Goal: Task Accomplishment & Management: Complete application form

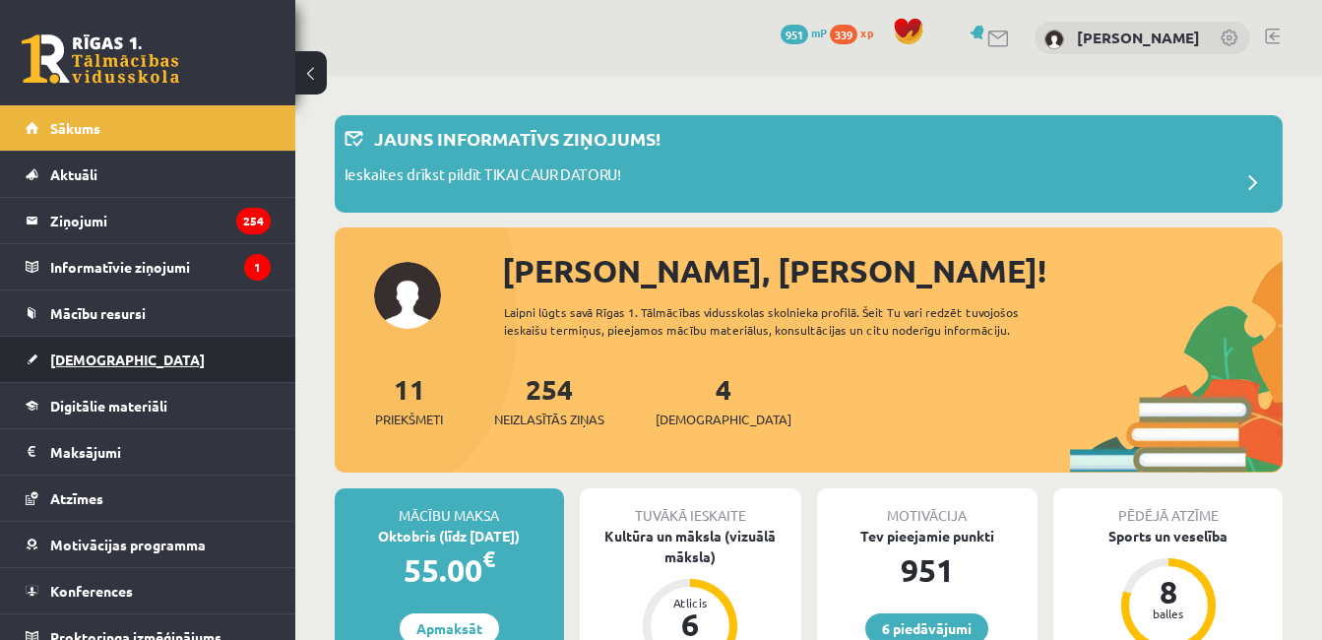
click at [194, 358] on link "[DEMOGRAPHIC_DATA]" at bounding box center [148, 359] width 245 height 45
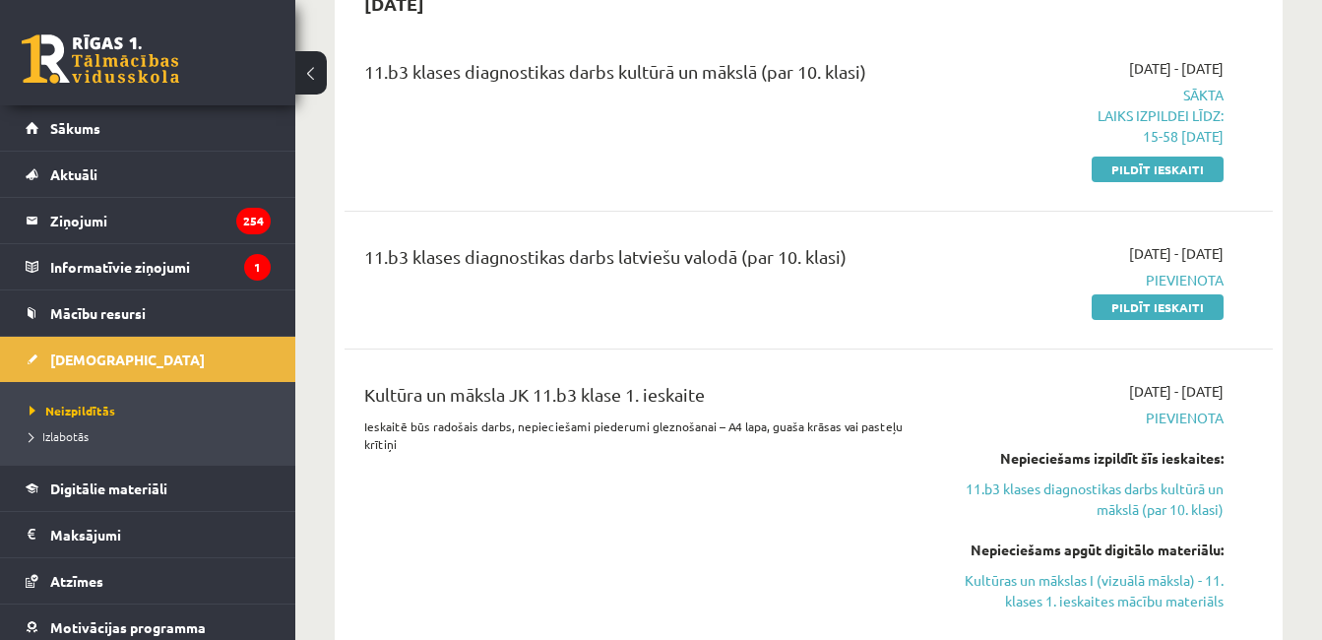
scroll to position [420, 0]
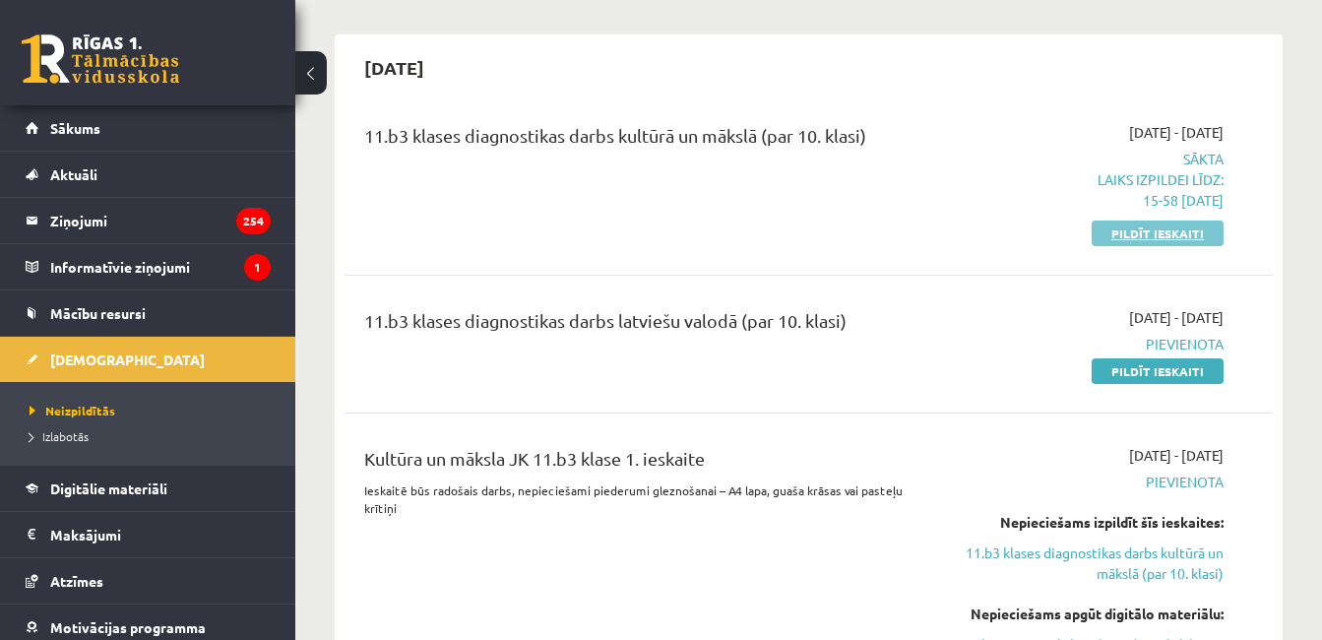
click at [1165, 233] on link "Pildīt ieskaiti" at bounding box center [1158, 234] width 132 height 26
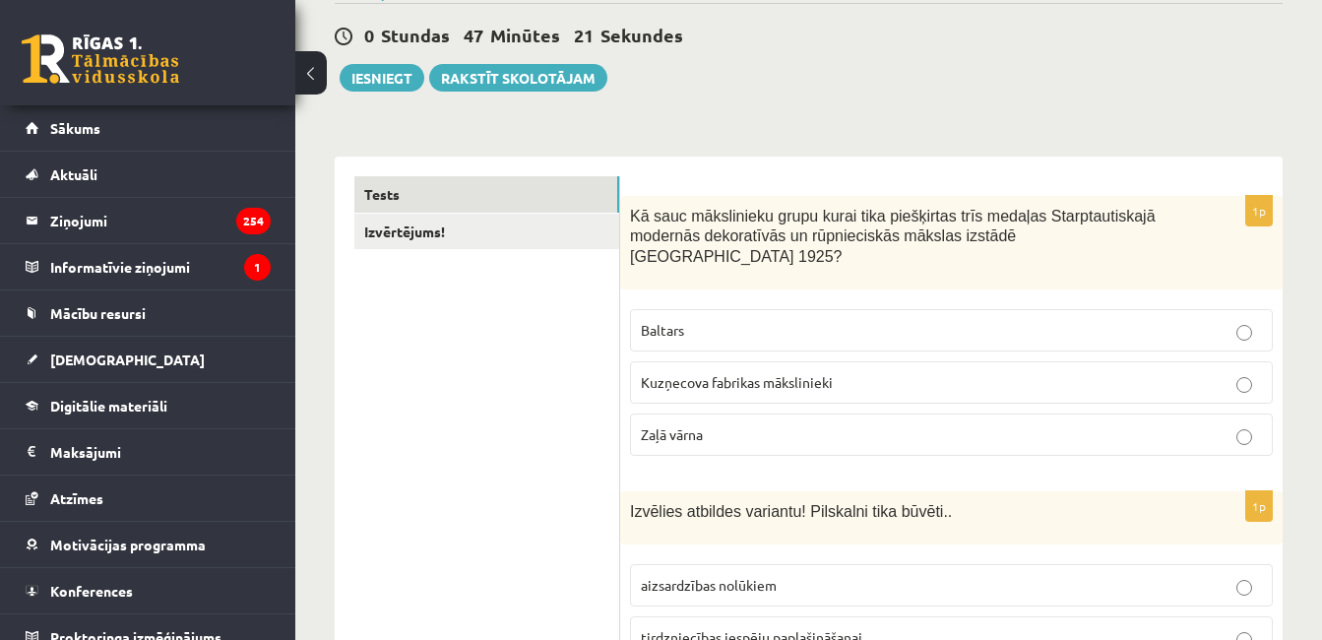
scroll to position [206, 0]
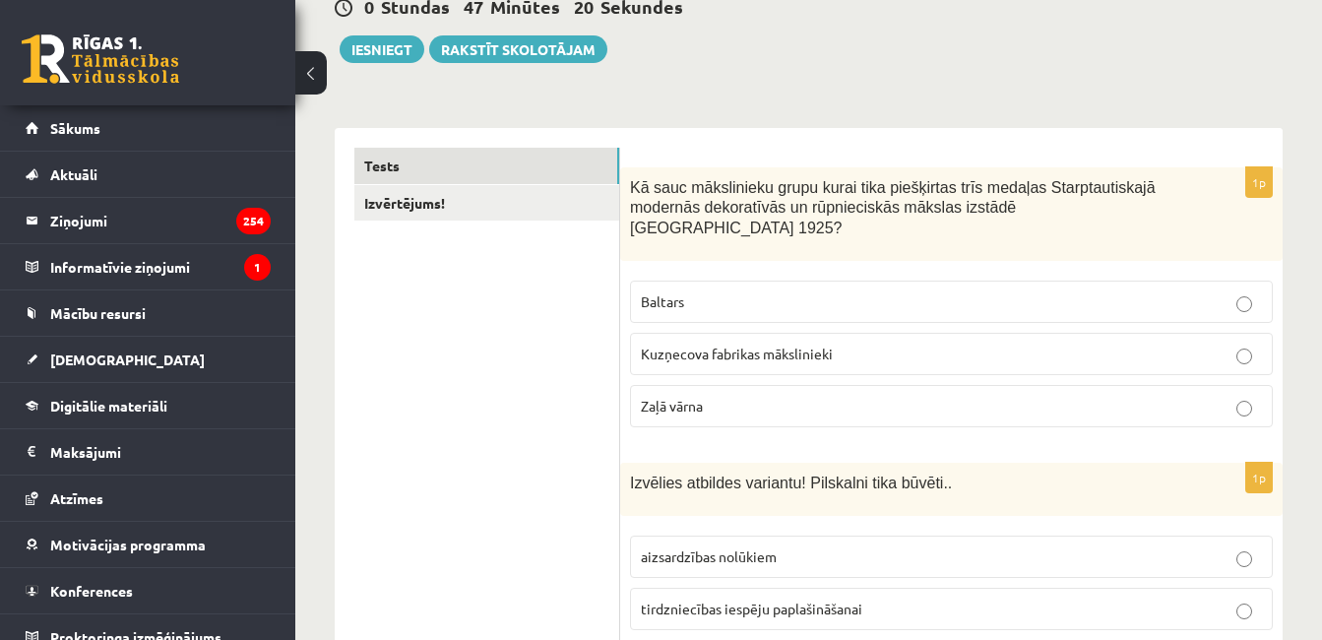
click at [1192, 291] on p "Baltars" at bounding box center [951, 301] width 621 height 21
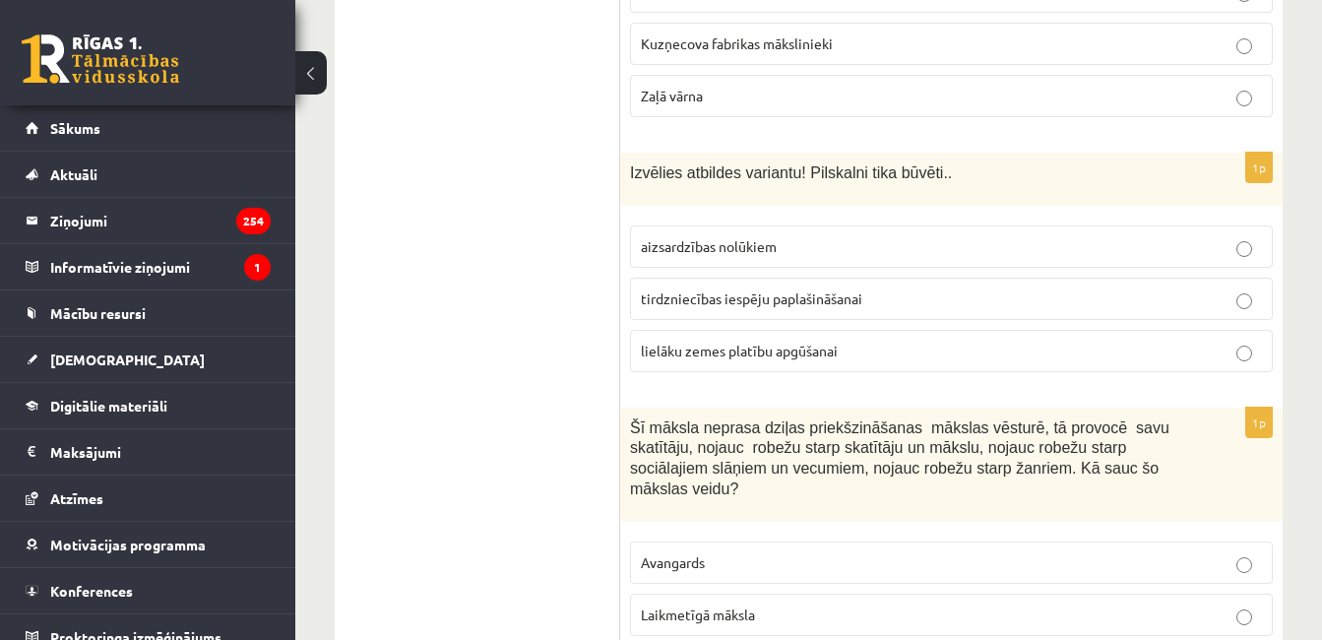
scroll to position [486, 0]
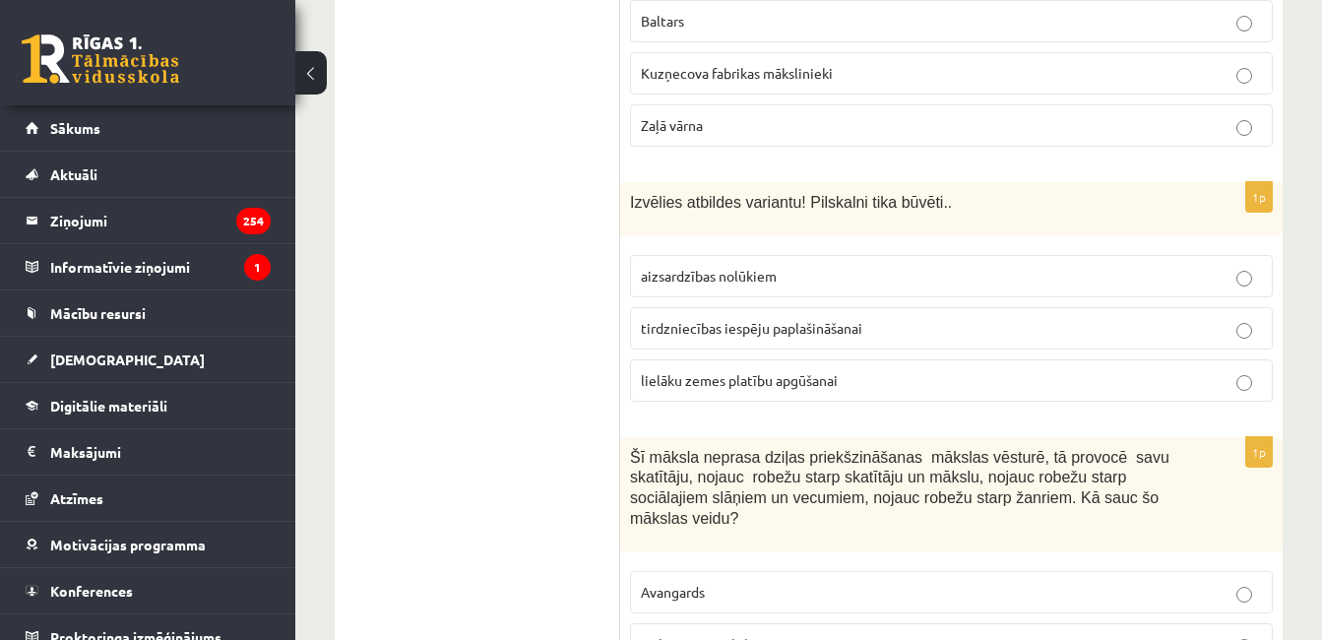
click at [1090, 266] on p "aizsardzības nolūkiem" at bounding box center [951, 276] width 621 height 21
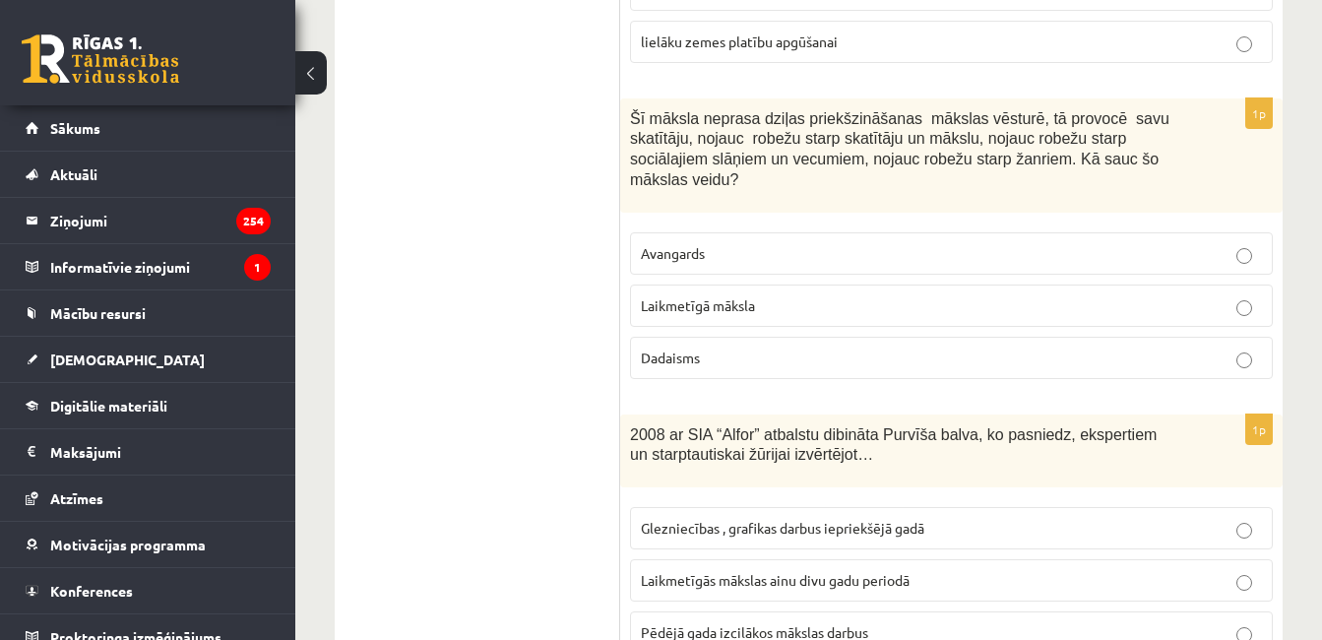
scroll to position [869, 0]
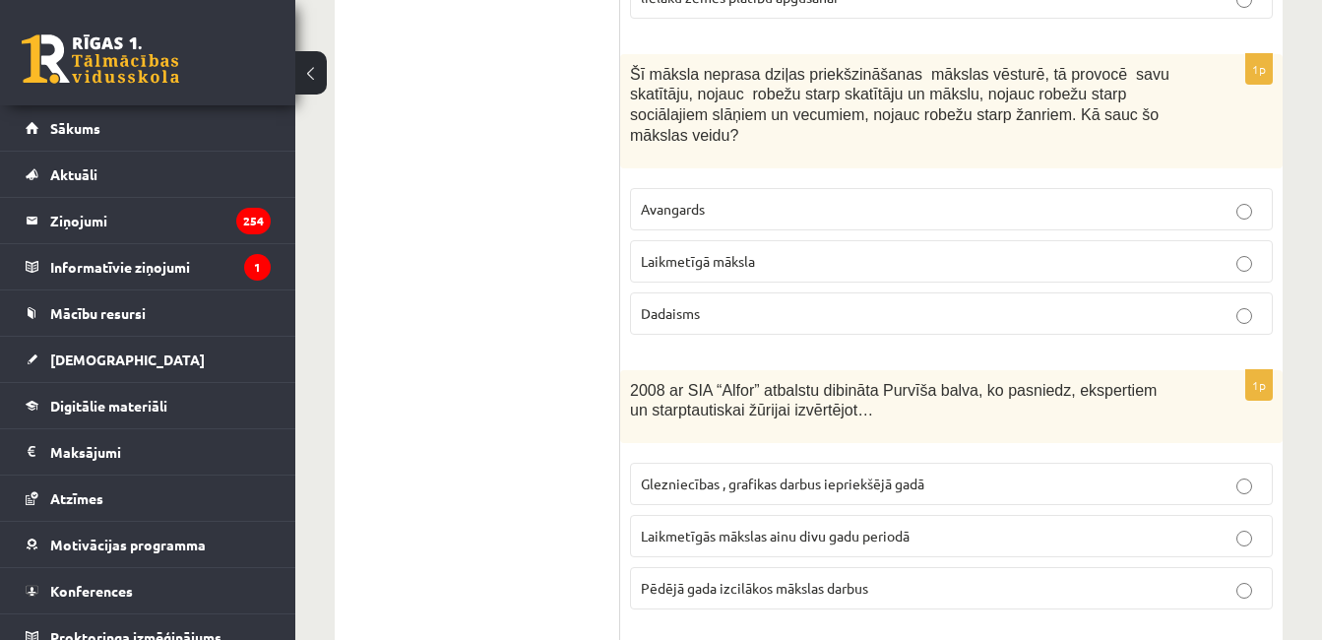
click at [1050, 251] on p "Laikmetīgā māksla" at bounding box center [951, 261] width 621 height 21
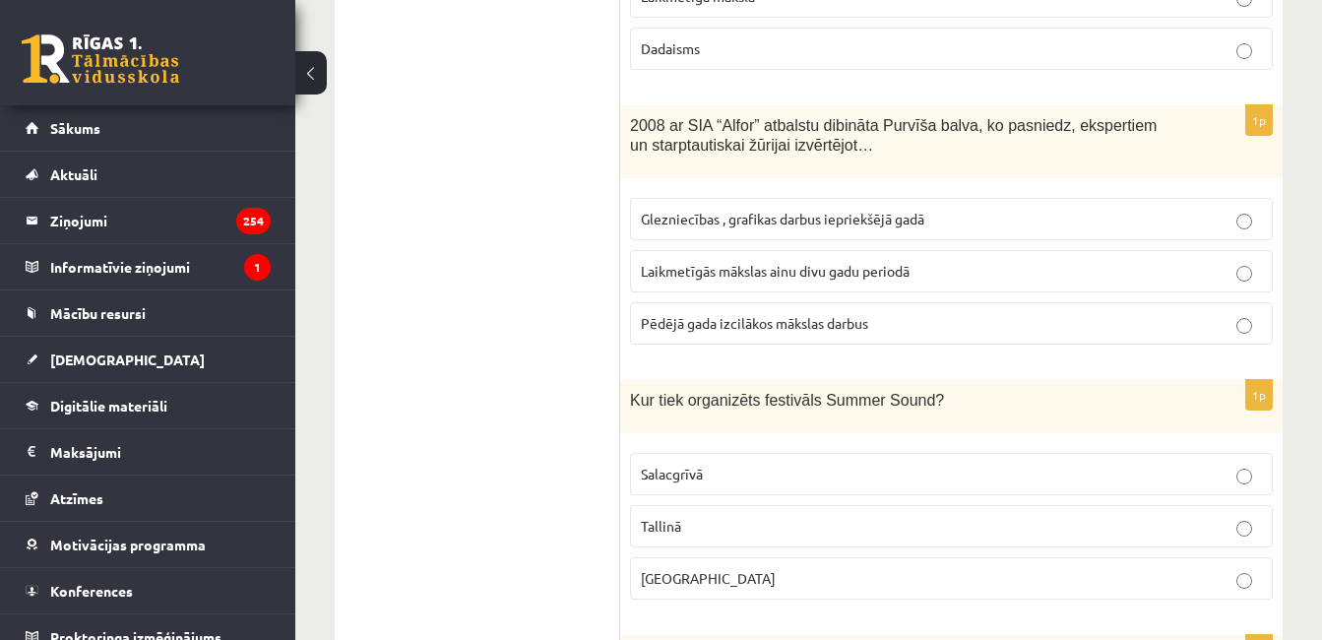
scroll to position [1164, 0]
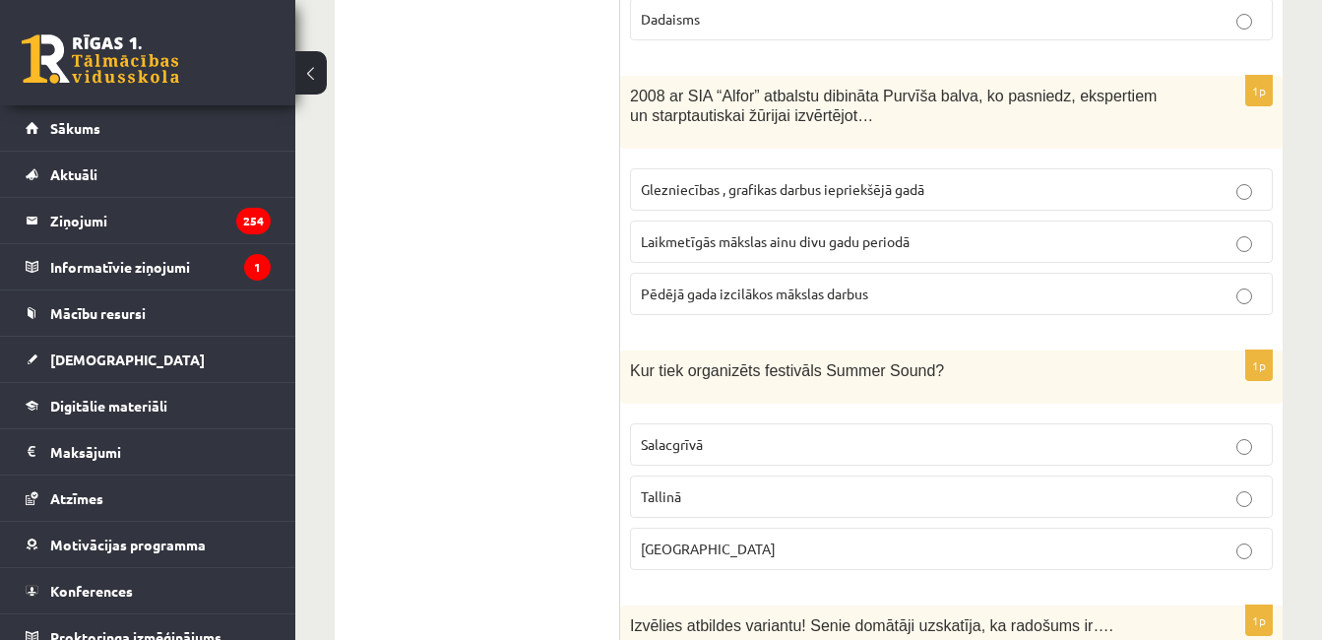
click at [1174, 231] on p "Laikmetīgās mākslas ainu divu gadu periodā" at bounding box center [951, 241] width 621 height 21
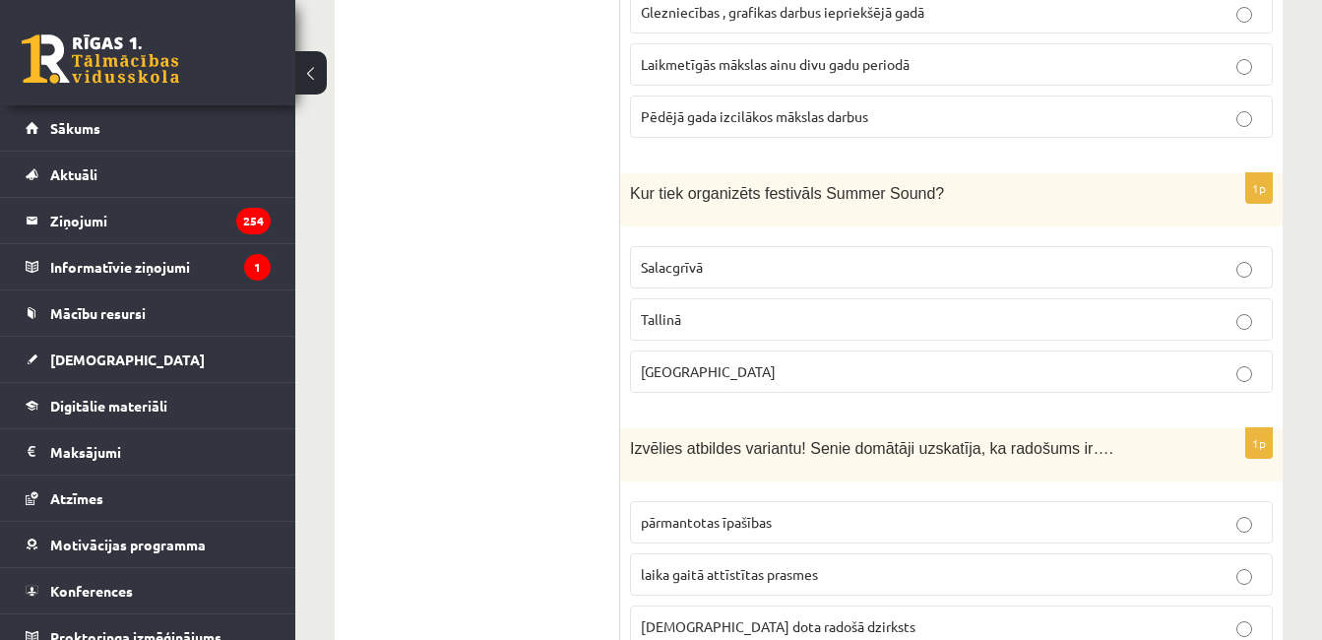
scroll to position [1356, 0]
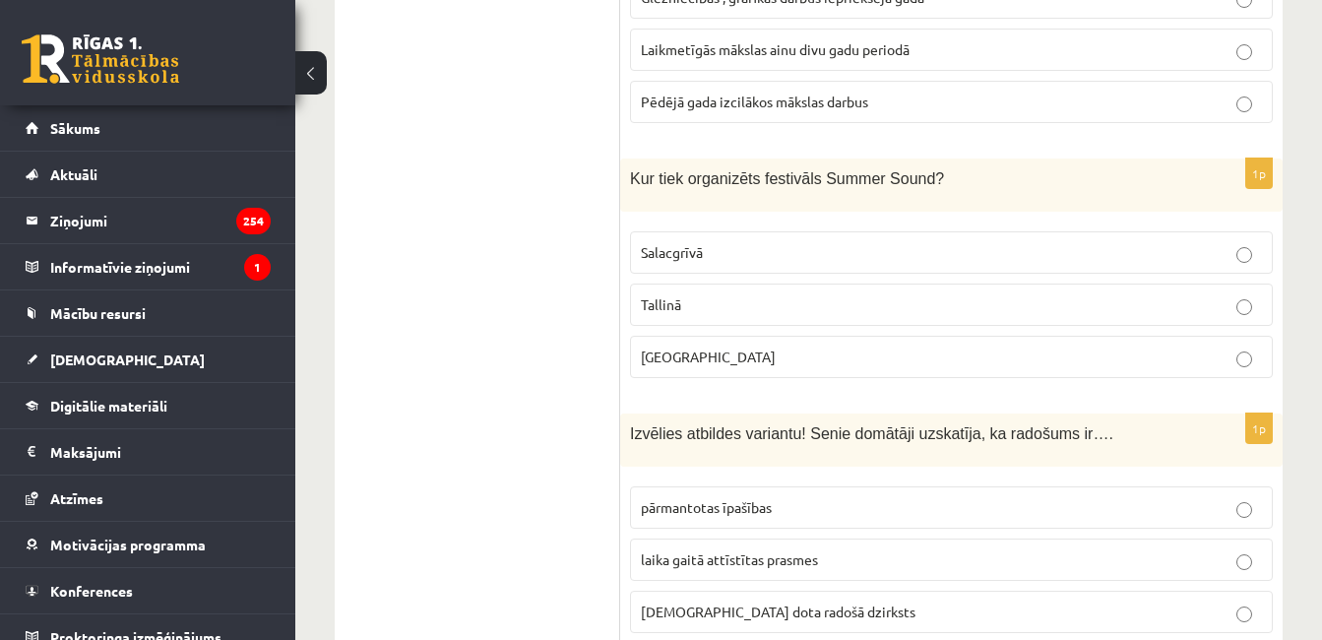
click at [1229, 347] on p "Liepājā" at bounding box center [951, 357] width 621 height 21
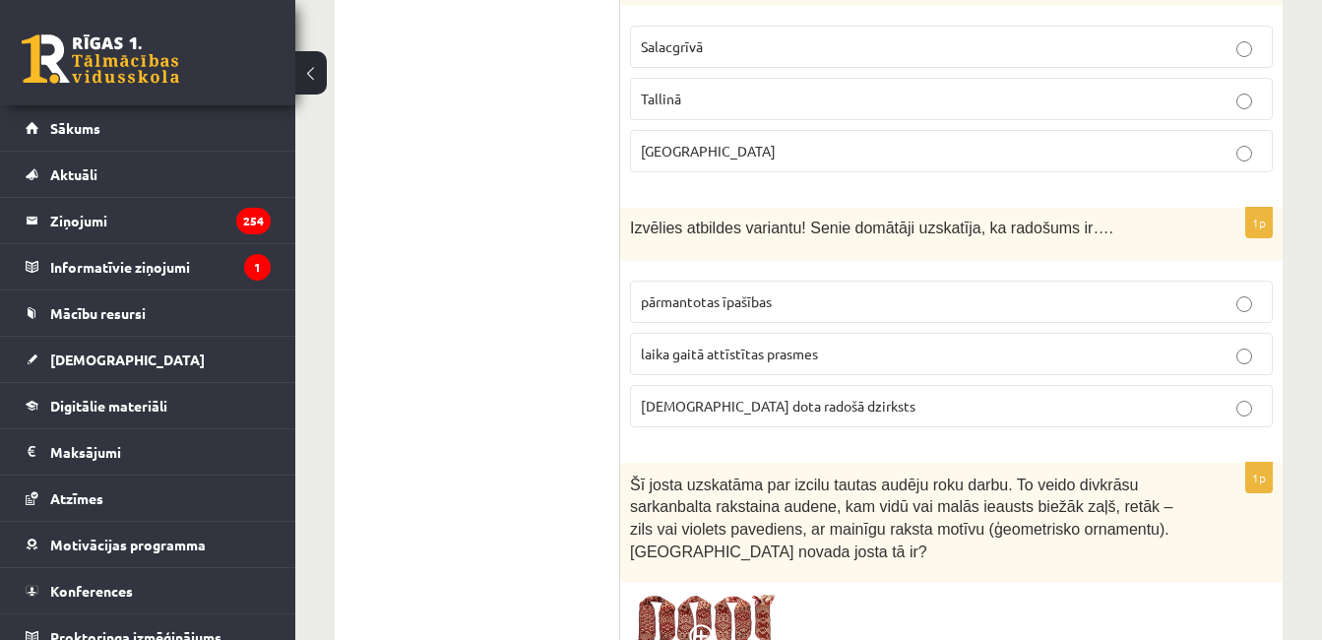
scroll to position [1606, 0]
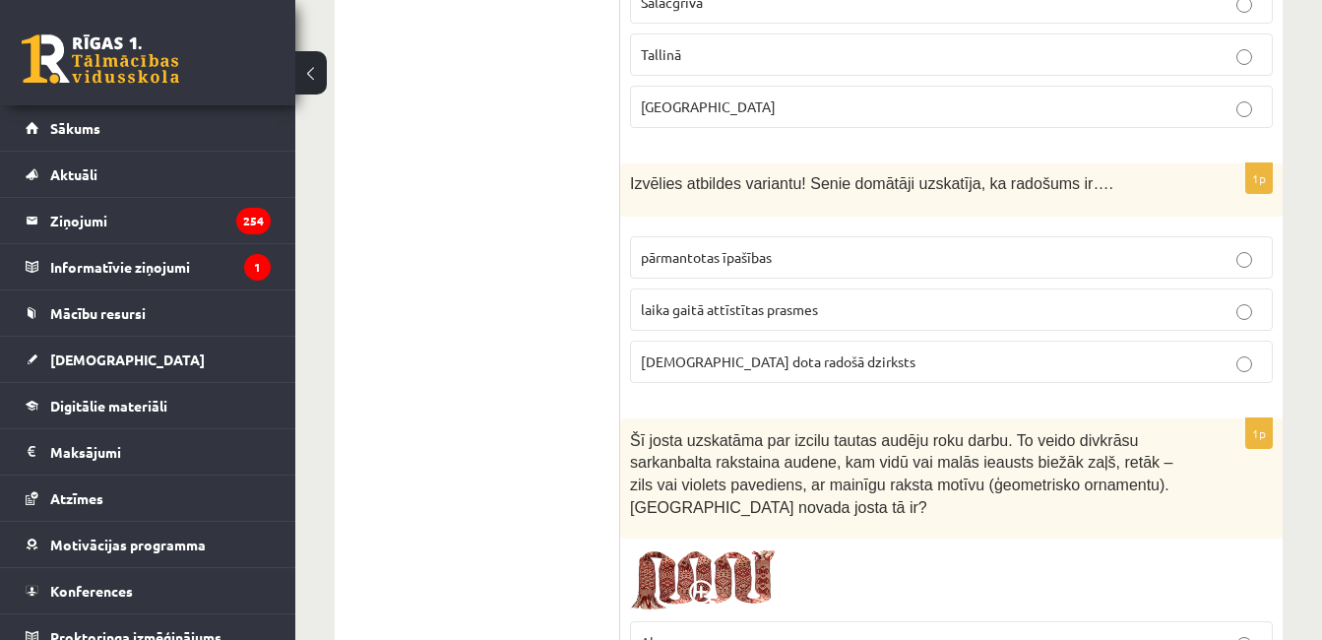
click at [1054, 351] on p "dieva dota radošā dzirksts" at bounding box center [951, 361] width 621 height 21
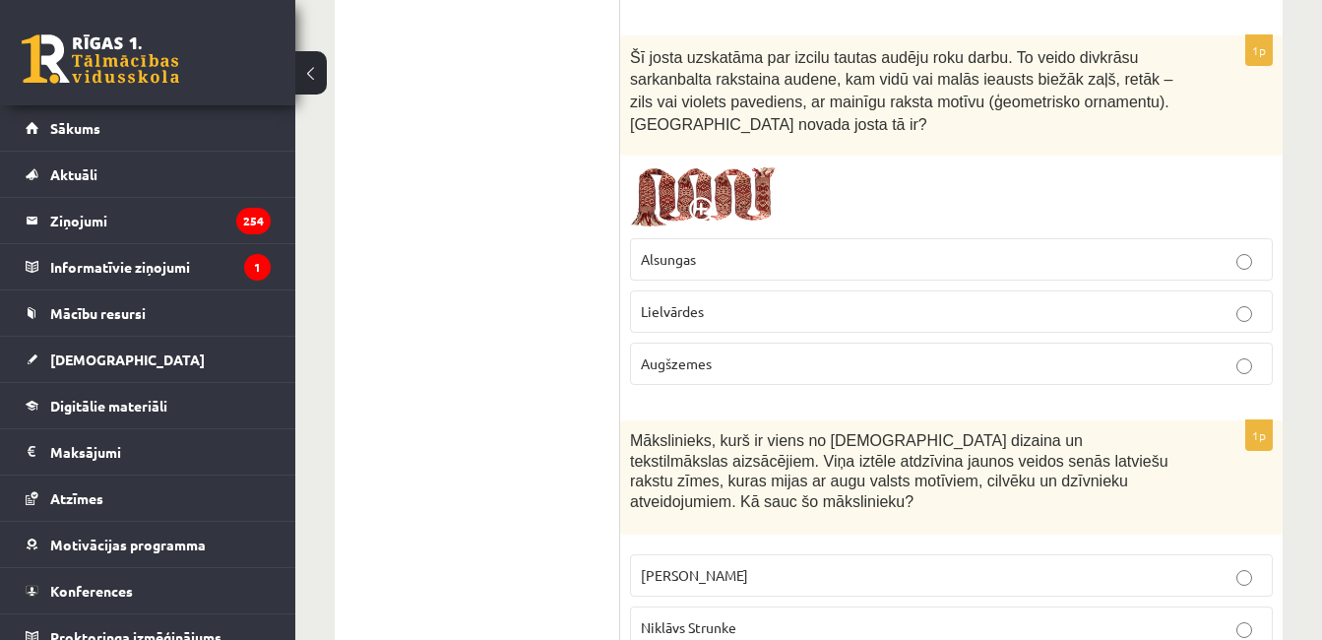
scroll to position [2003, 0]
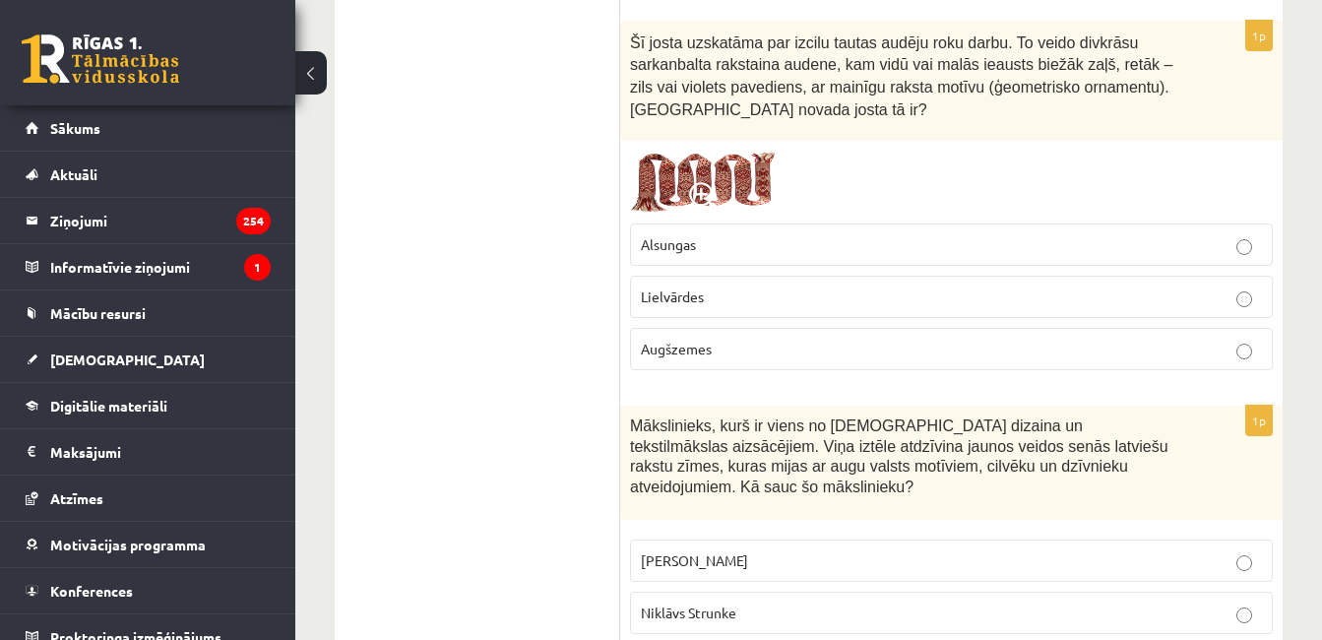
click at [1104, 286] on p "Lielvārdes" at bounding box center [951, 296] width 621 height 21
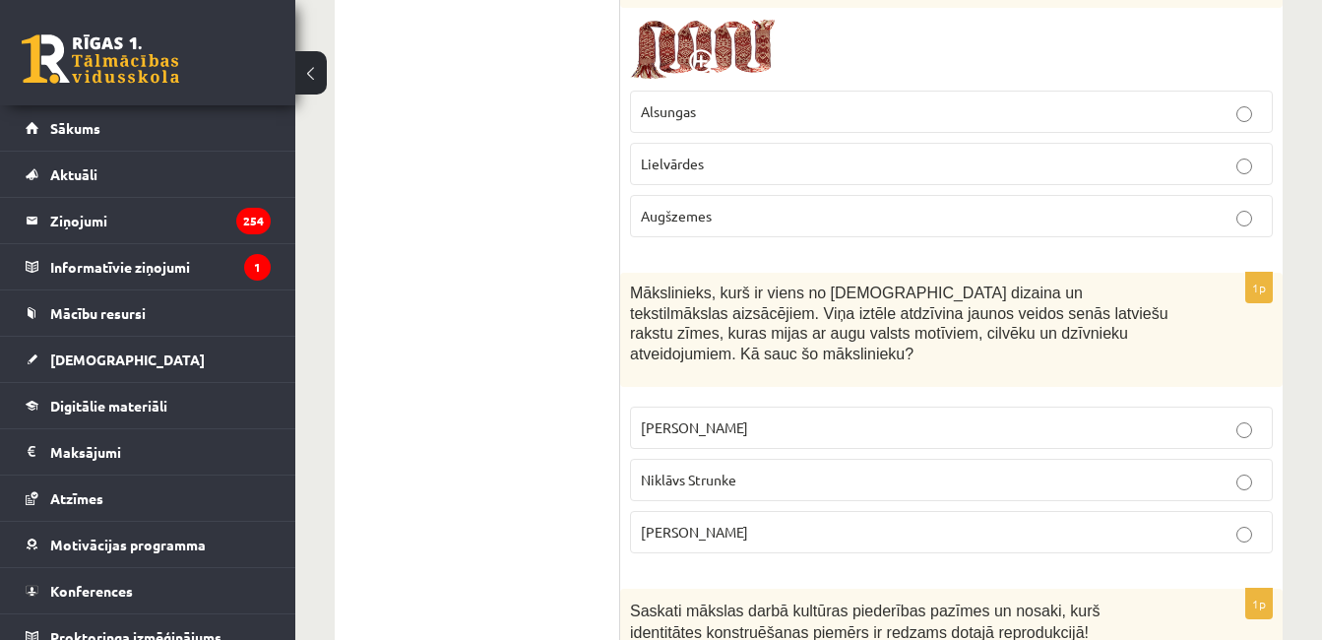
scroll to position [2209, 0]
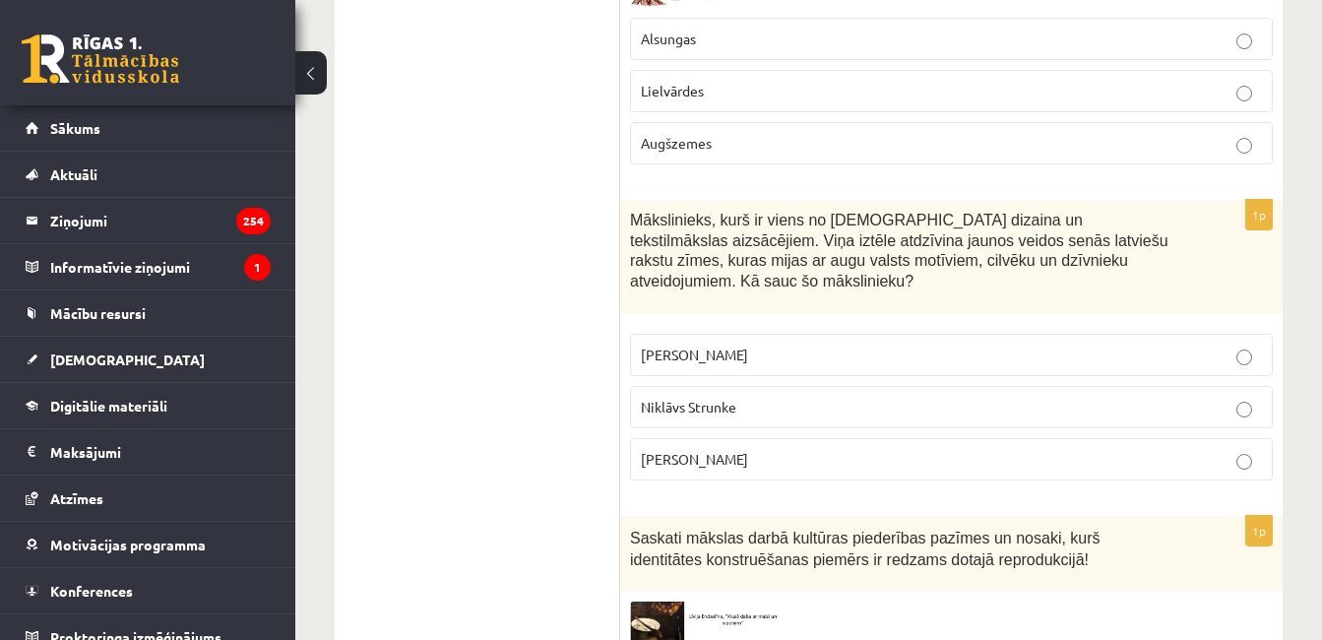
click at [1097, 334] on label "Ansis Cīrulis" at bounding box center [951, 355] width 643 height 42
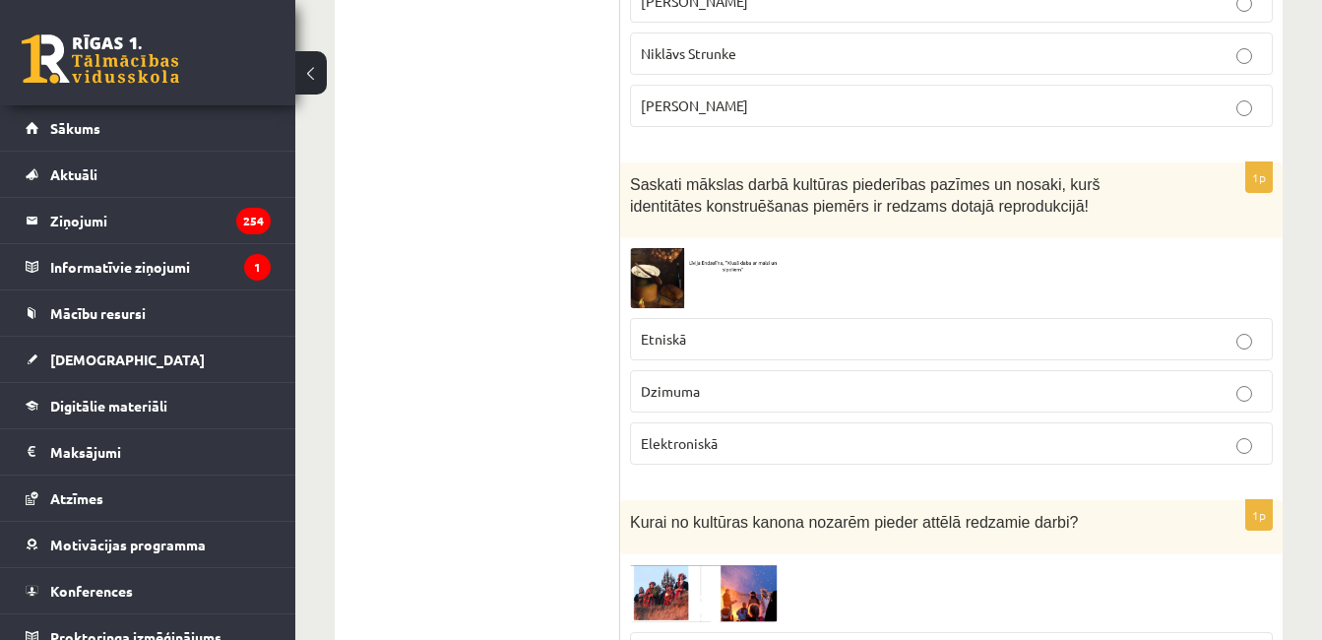
scroll to position [2577, 0]
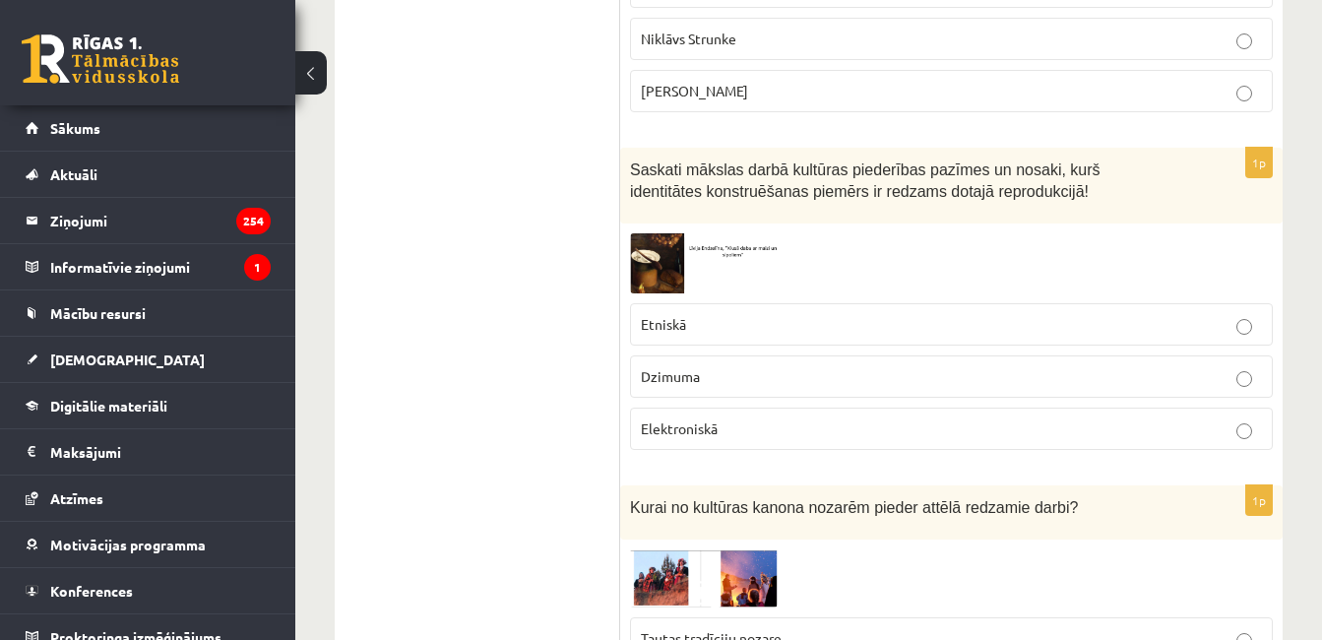
click at [1054, 314] on p "Etniskā" at bounding box center [951, 324] width 621 height 21
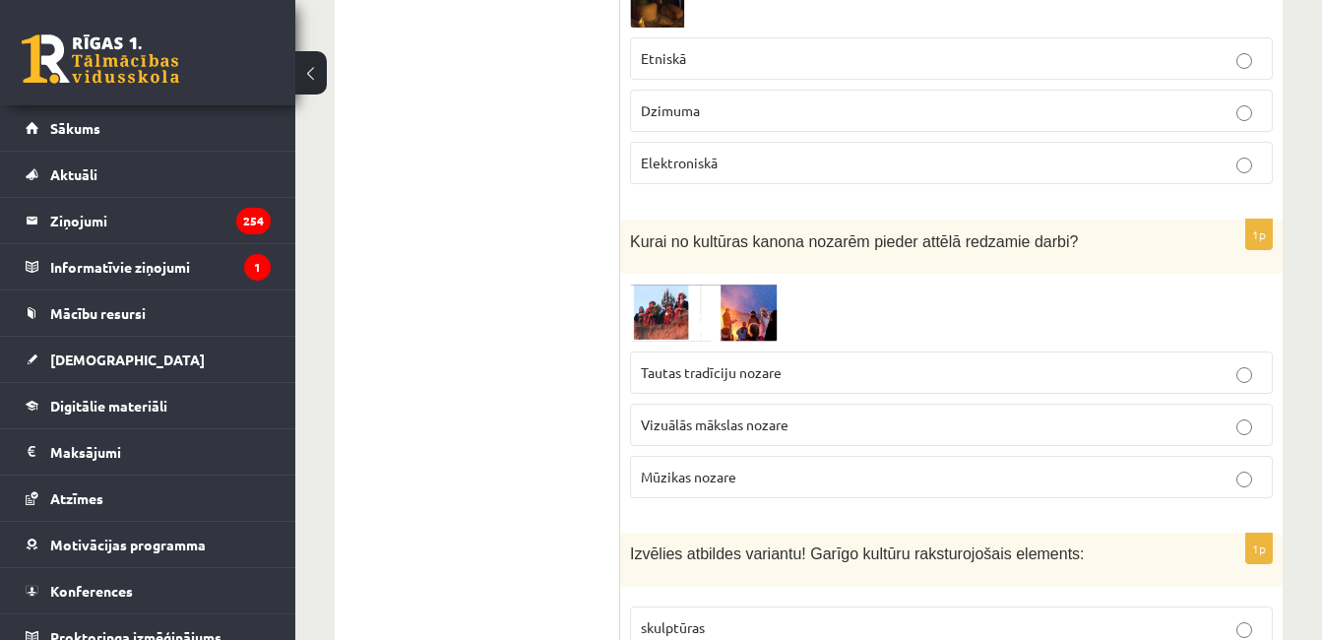
scroll to position [2858, 0]
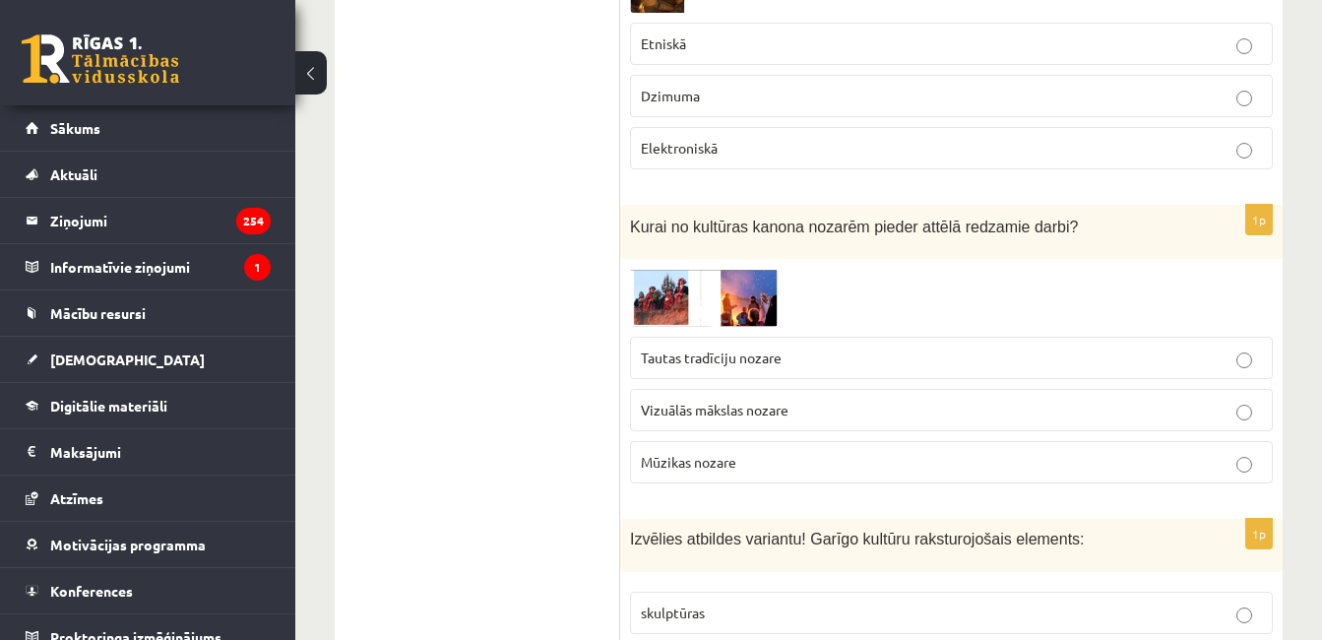
click at [989, 348] on p "Tautas tradīciju nozare" at bounding box center [951, 358] width 621 height 21
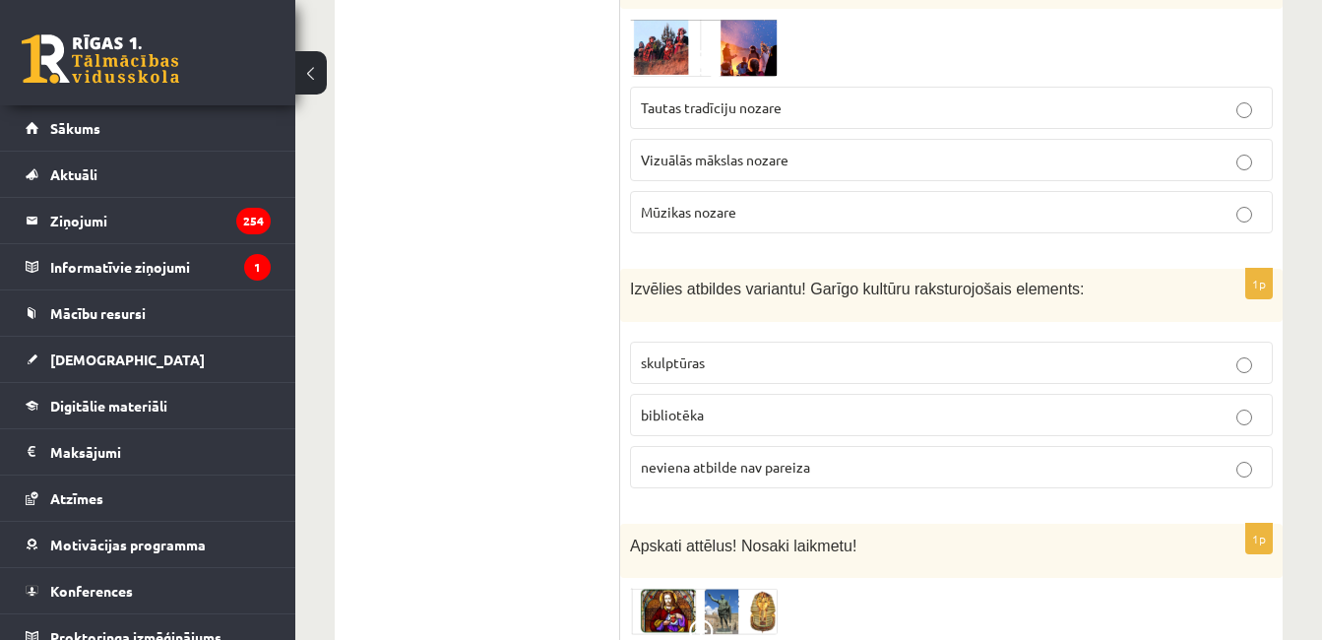
scroll to position [3123, 0]
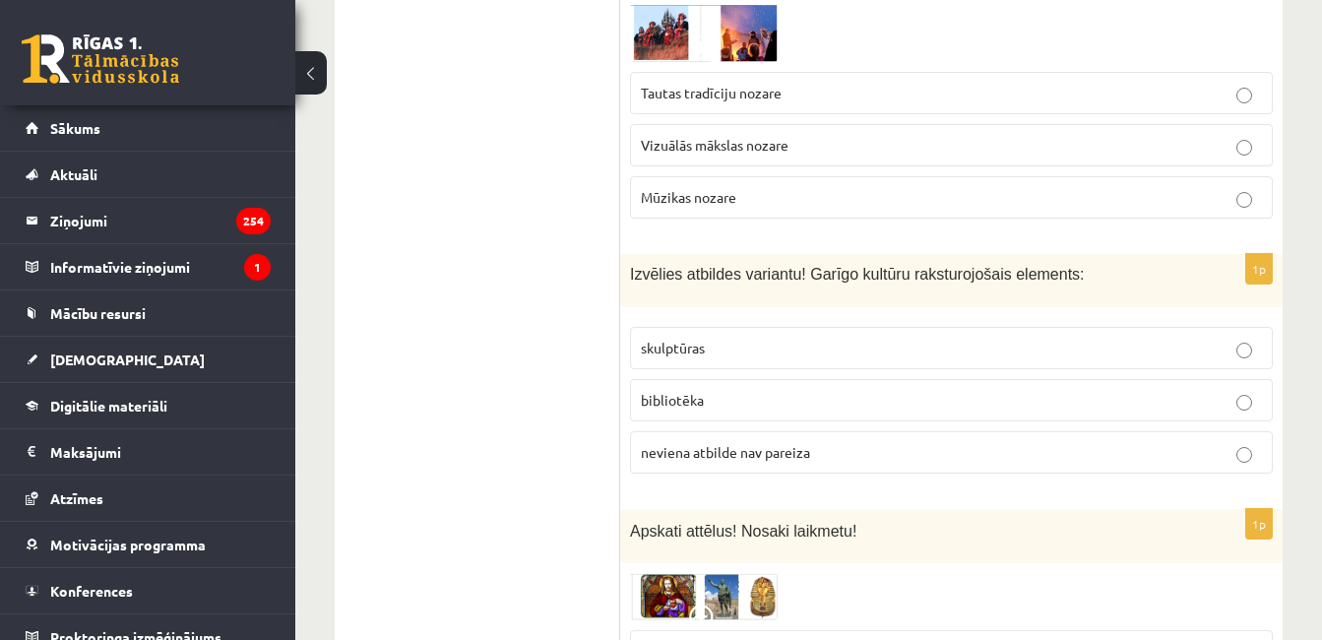
click at [1074, 390] on p "bibliotēka" at bounding box center [951, 400] width 621 height 21
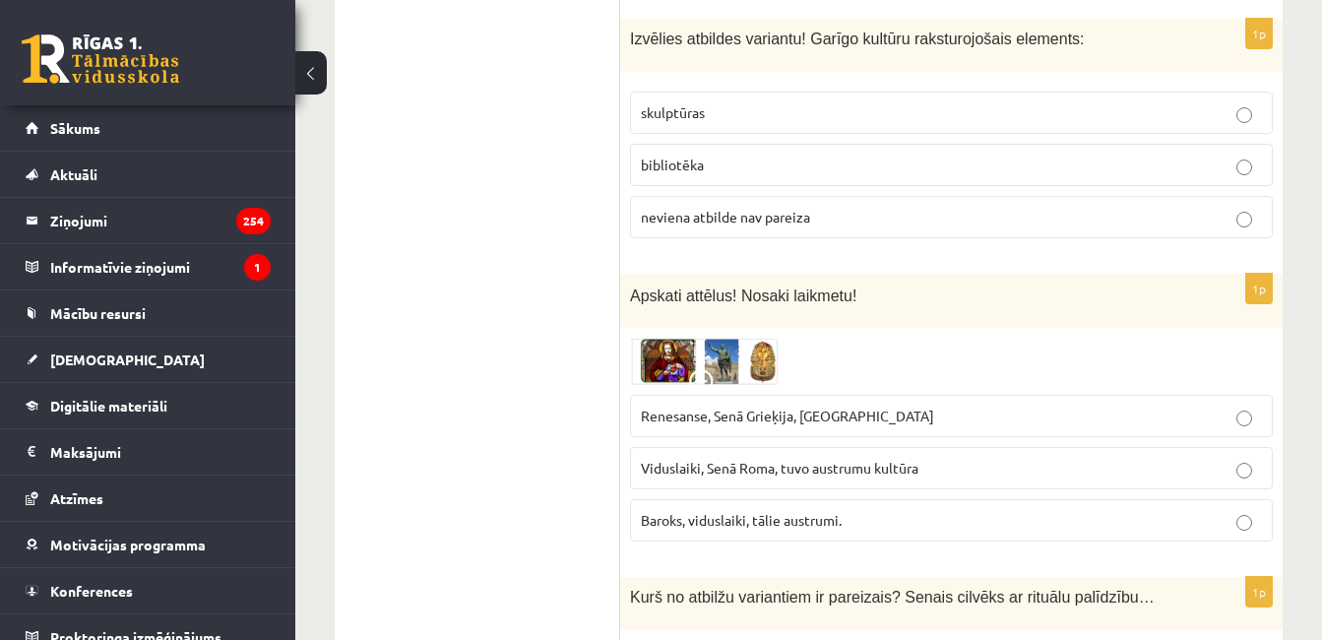
scroll to position [3373, 0]
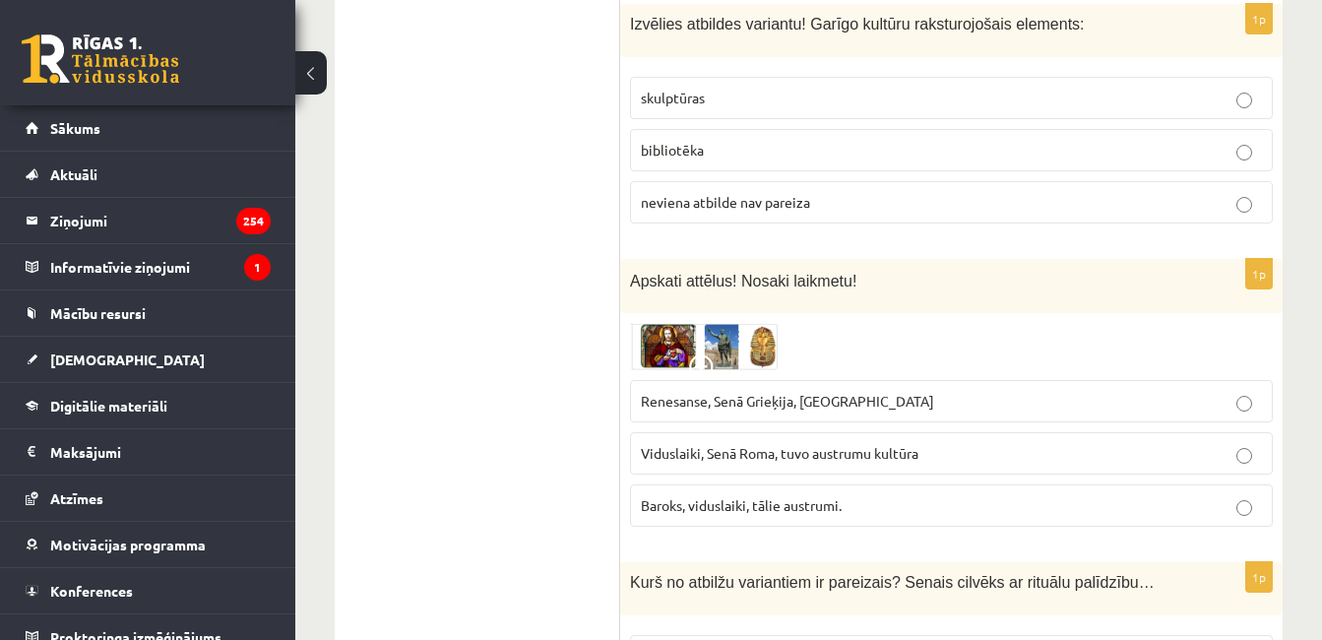
click at [975, 391] on p "Renesanse, Senā Grieķija, Ēģipte" at bounding box center [951, 401] width 621 height 21
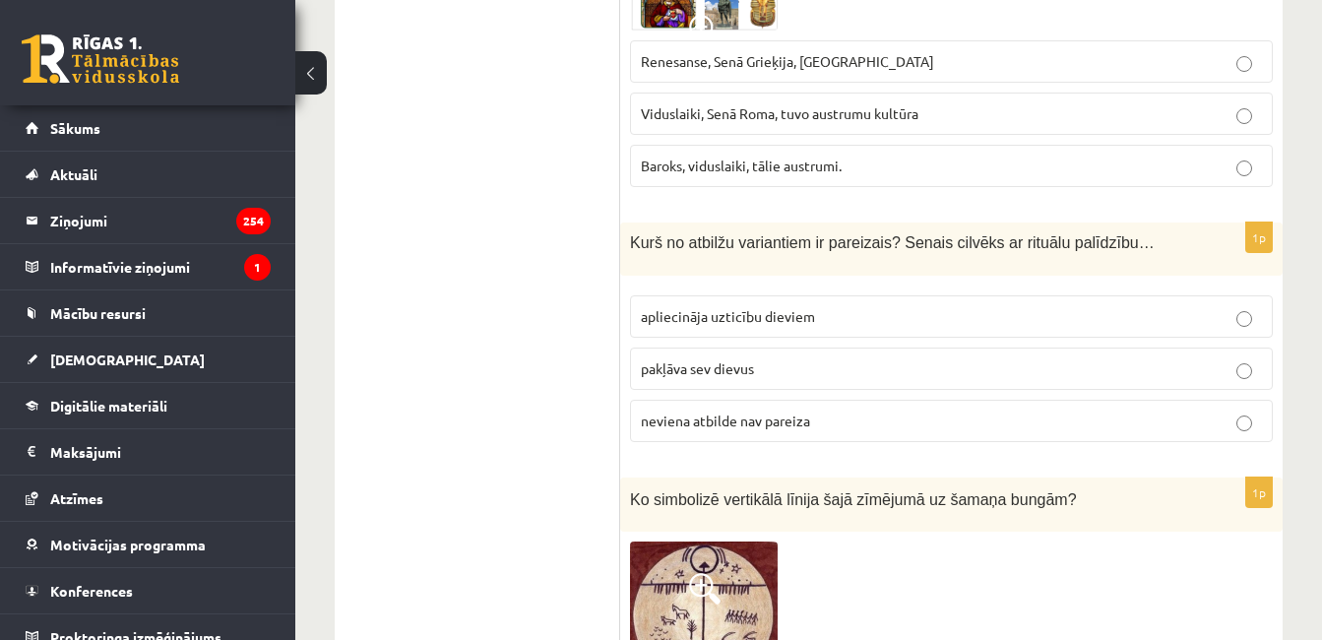
scroll to position [3653, 0]
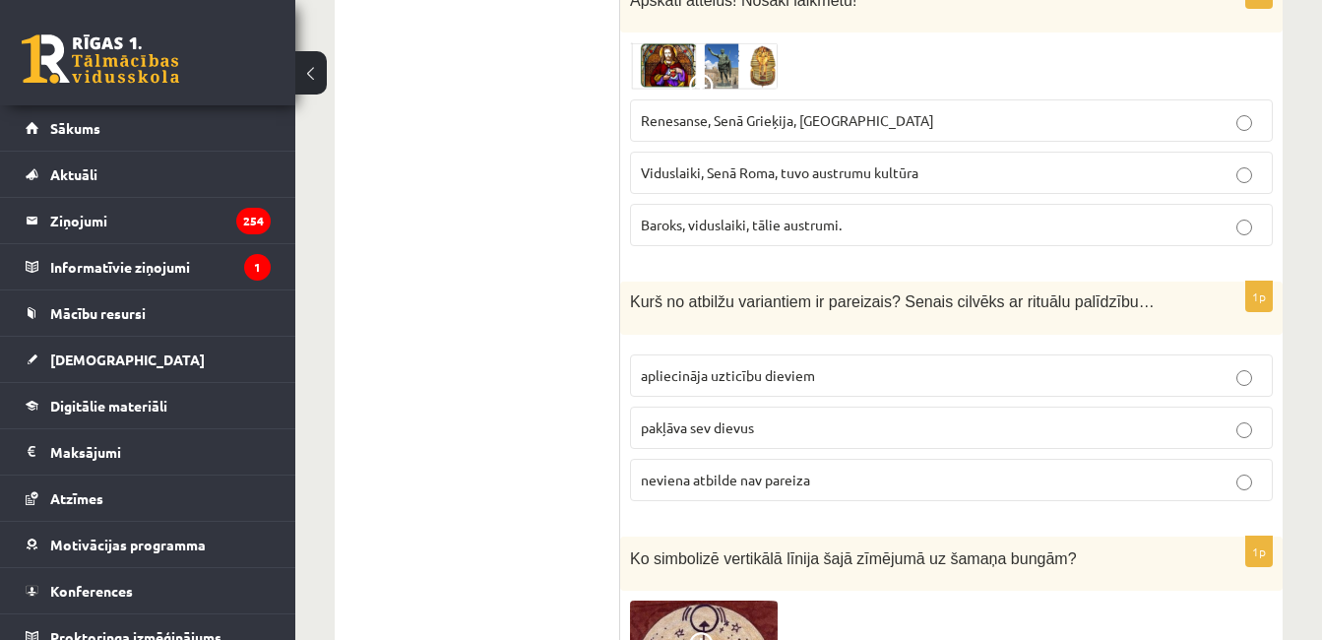
click at [957, 354] on label "apliecināja uzticību dieviem" at bounding box center [951, 375] width 643 height 42
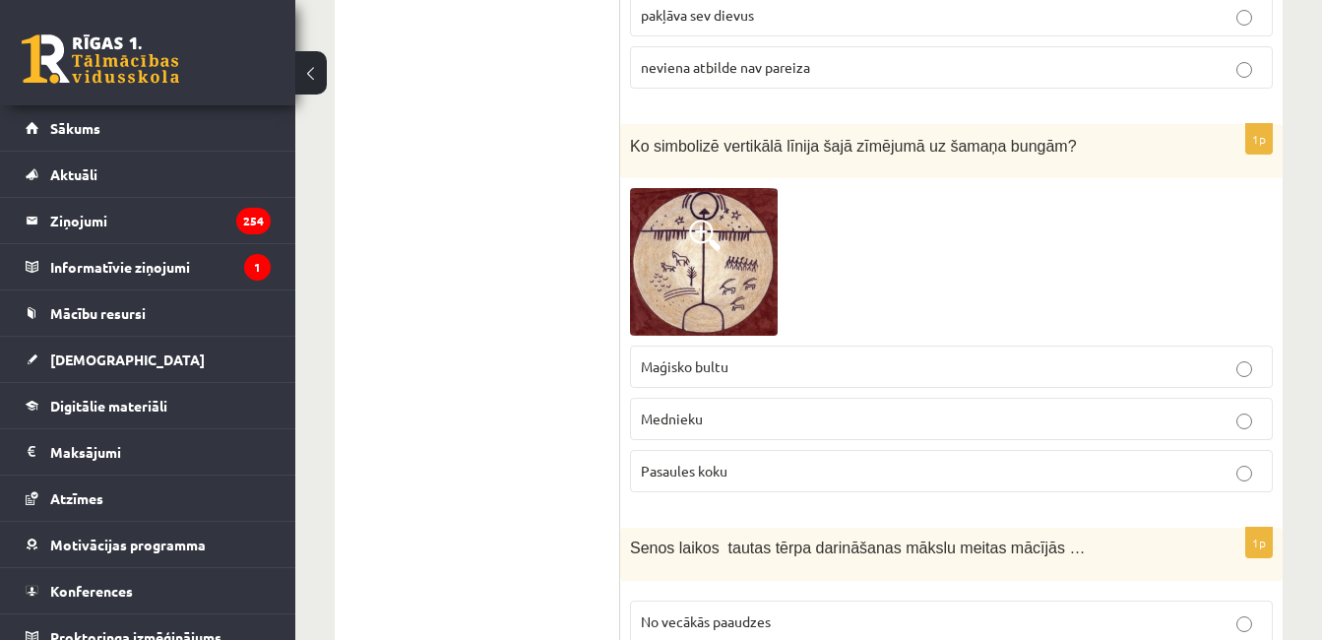
scroll to position [4081, 0]
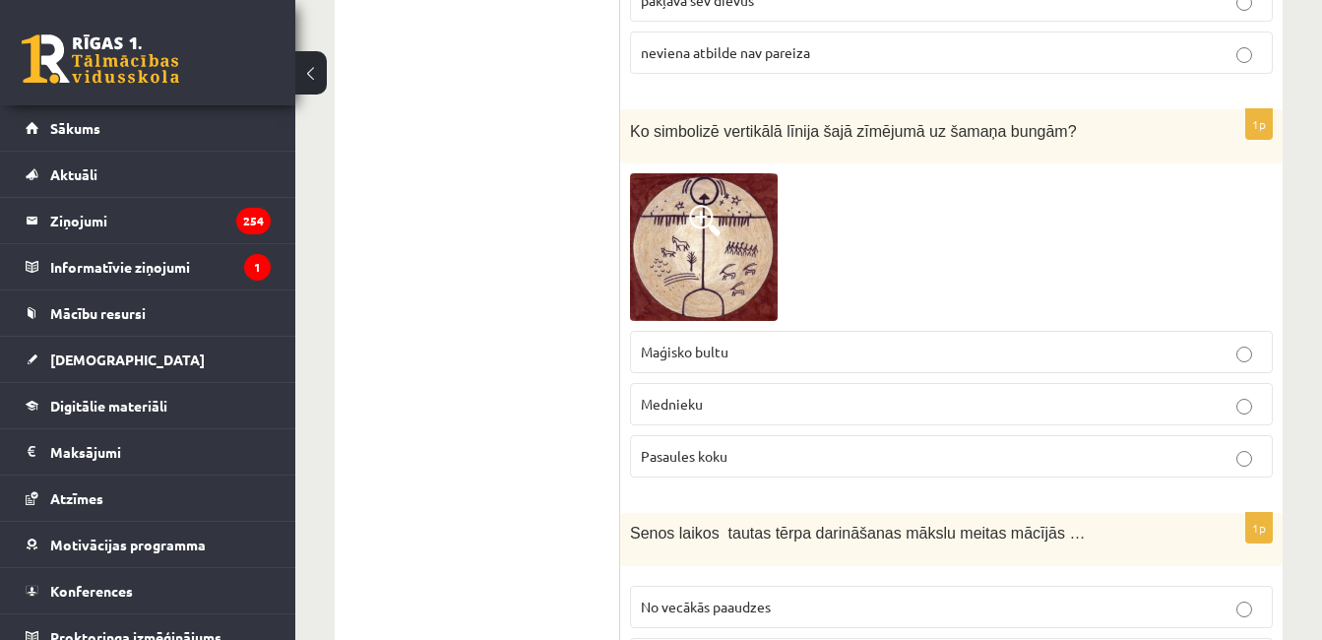
click at [1170, 342] on p "Maģisko bultu" at bounding box center [951, 352] width 621 height 21
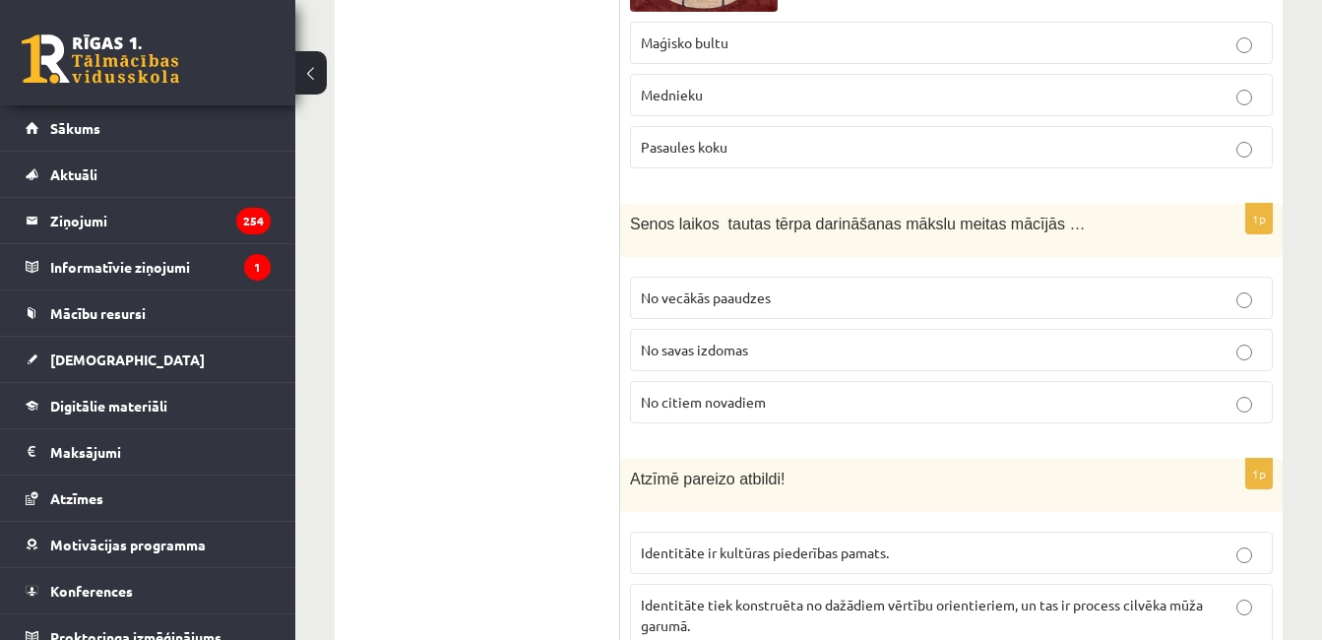
scroll to position [4404, 0]
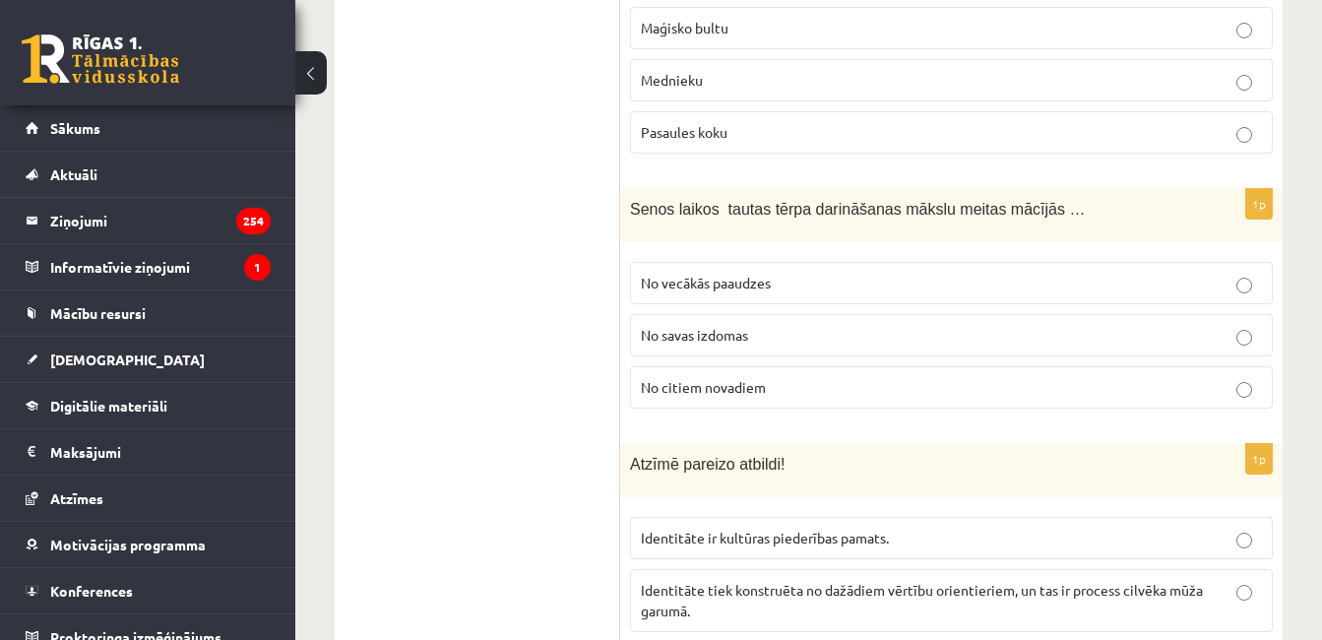
click at [1224, 262] on label "No vecākās paaudzes" at bounding box center [951, 283] width 643 height 42
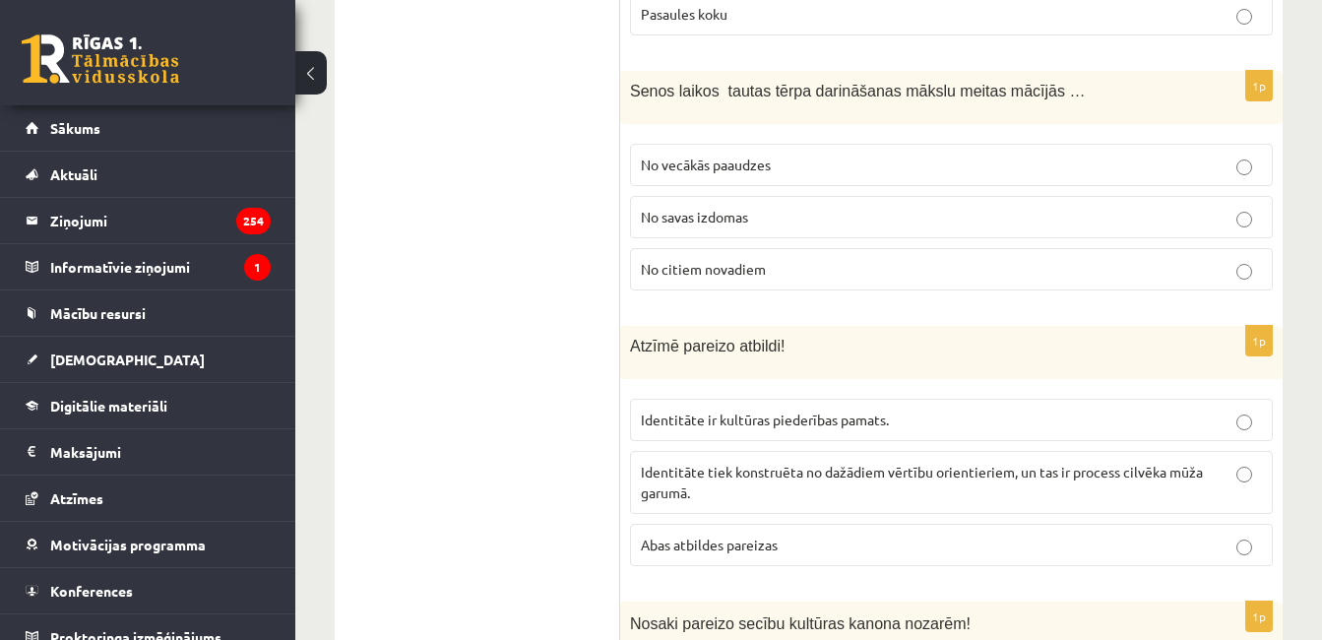
scroll to position [4536, 0]
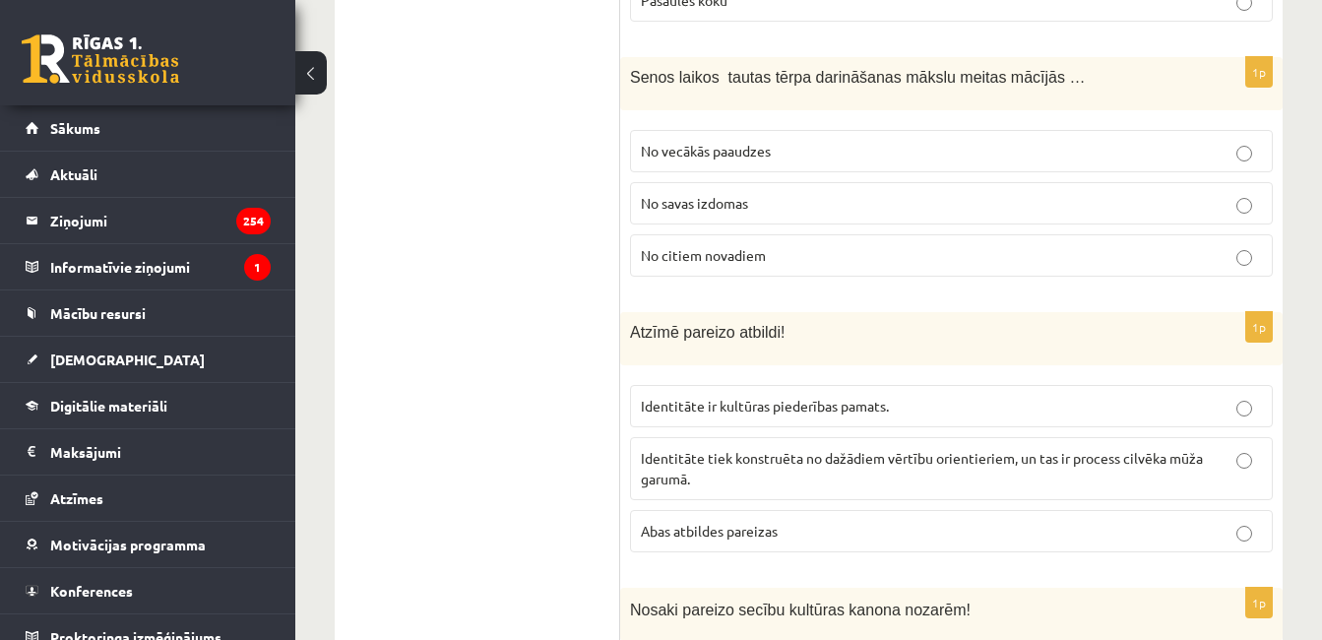
click at [999, 521] on p "Abas atbildes pareizas" at bounding box center [951, 531] width 621 height 21
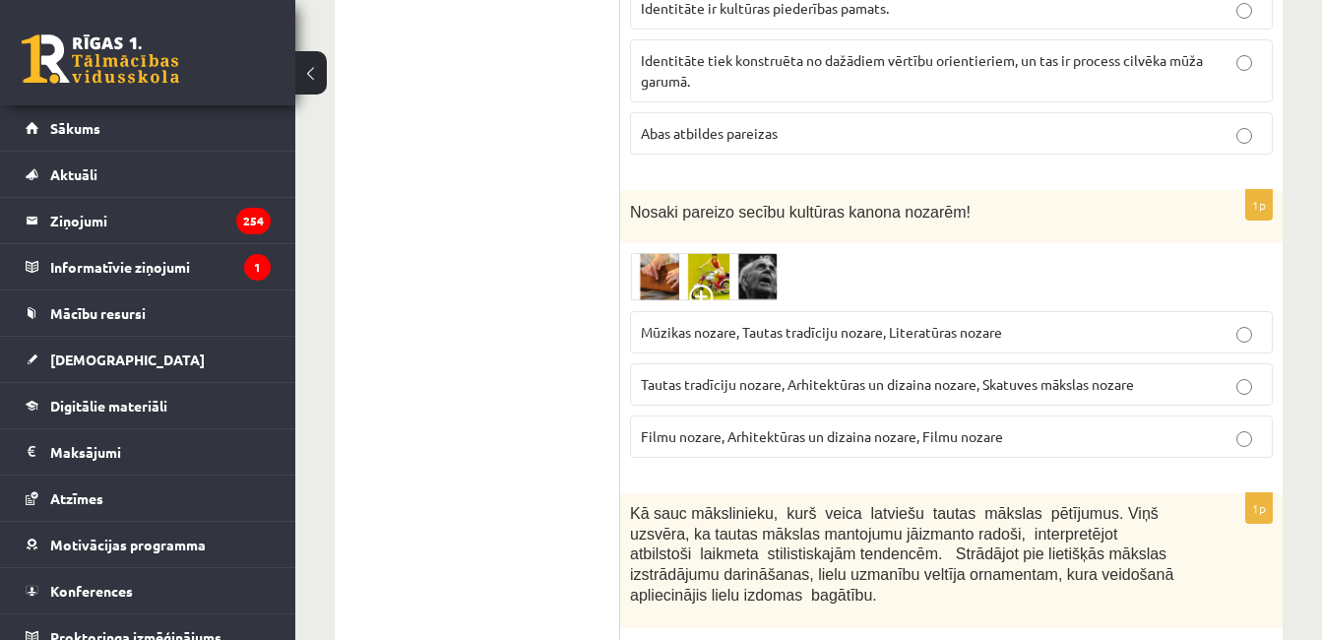
scroll to position [4949, 0]
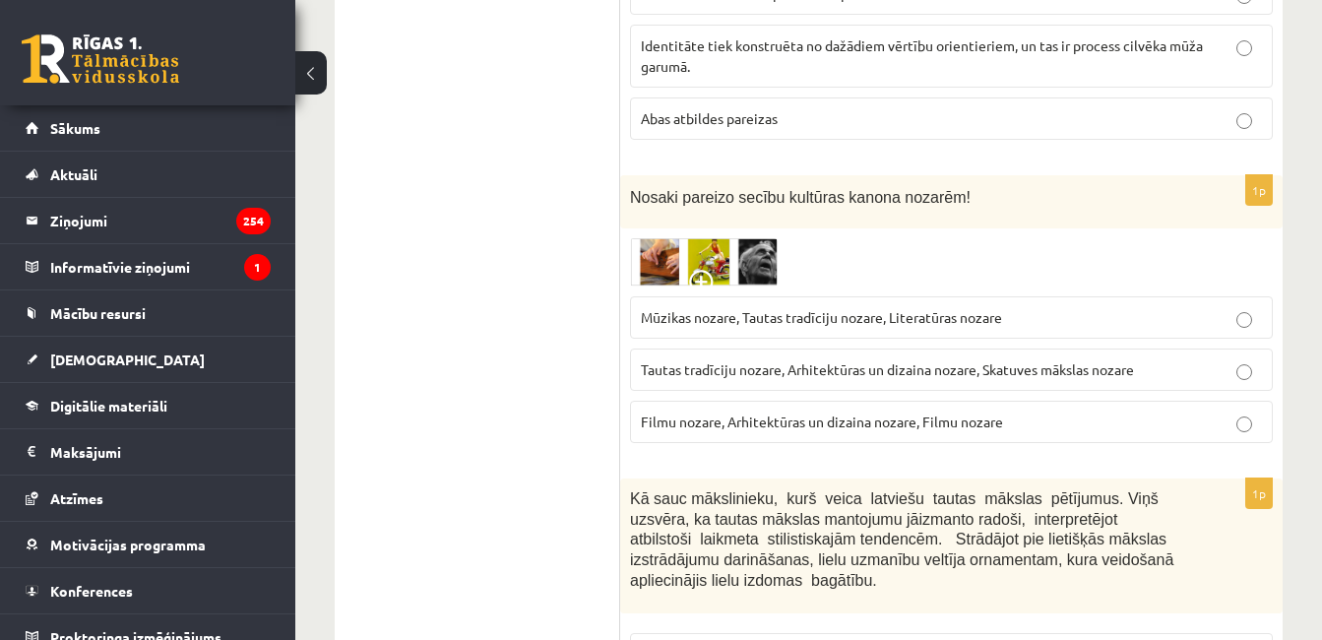
click at [994, 307] on p "Mūzikas nozare, Tautas tradīciju nozare, Literatūras nozare" at bounding box center [951, 317] width 621 height 21
click at [1151, 359] on p "Tautas tradīciju nozare, Arhitektūras un dizaina nozare, Skatuves mākslas nozare" at bounding box center [951, 369] width 621 height 21
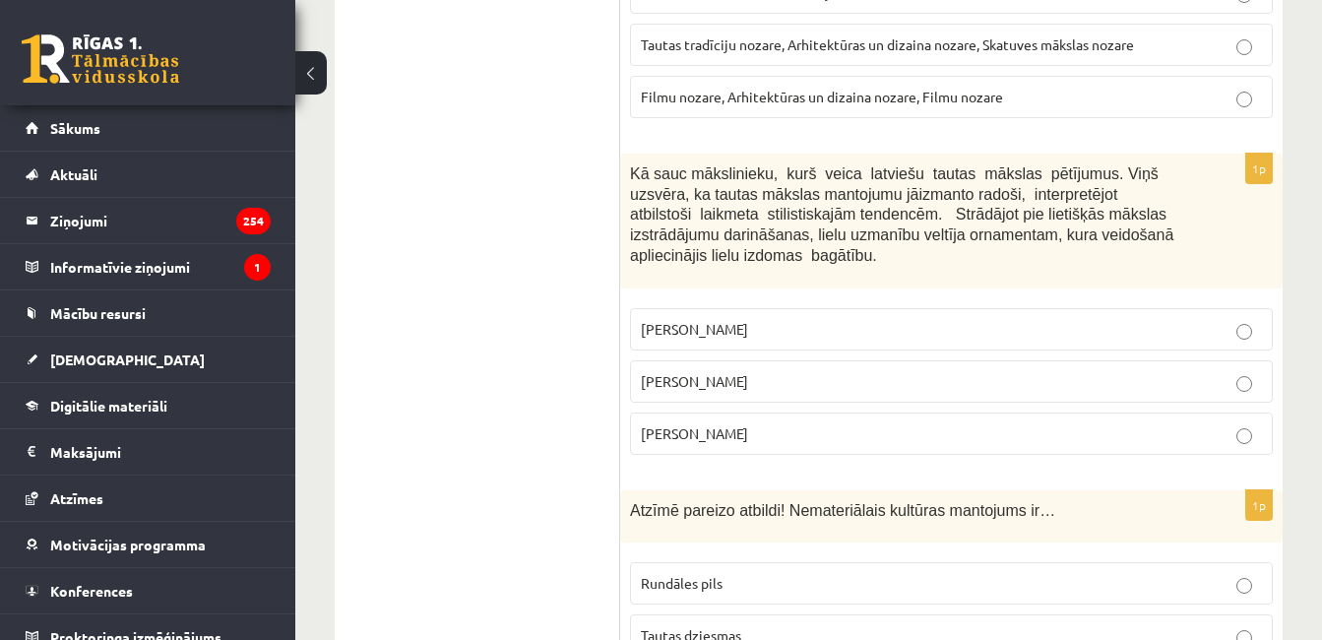
scroll to position [5259, 0]
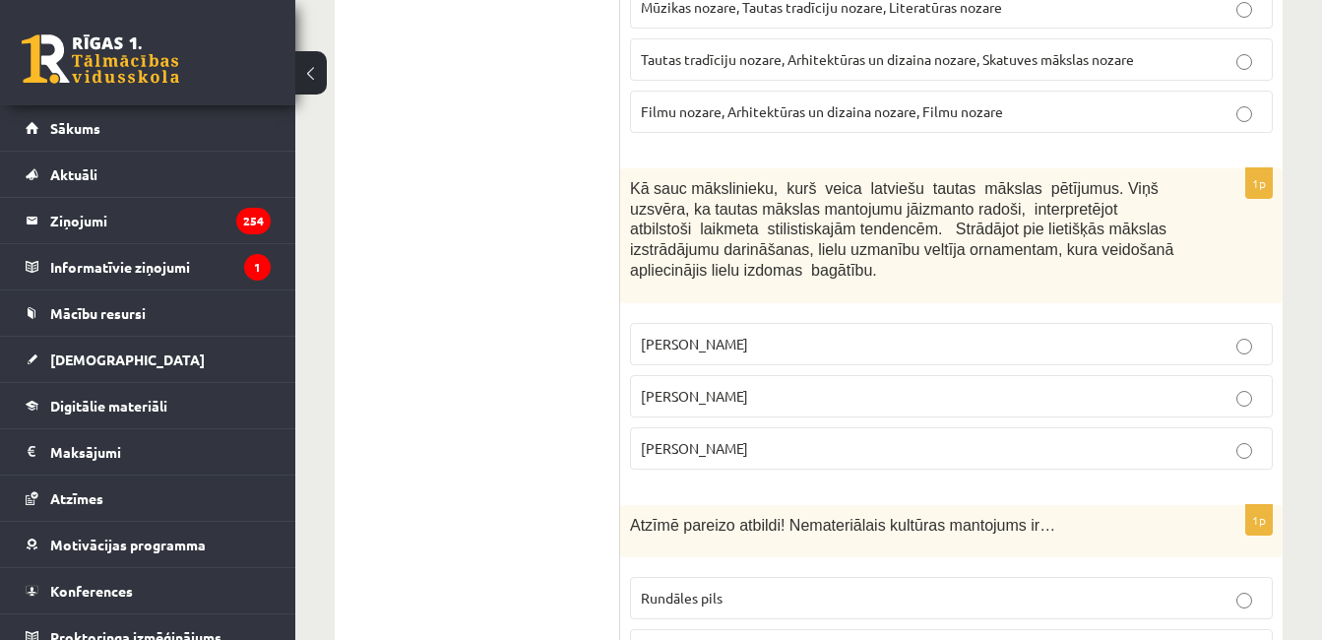
click at [1109, 386] on p "Jūlijs Madernieks" at bounding box center [951, 396] width 621 height 21
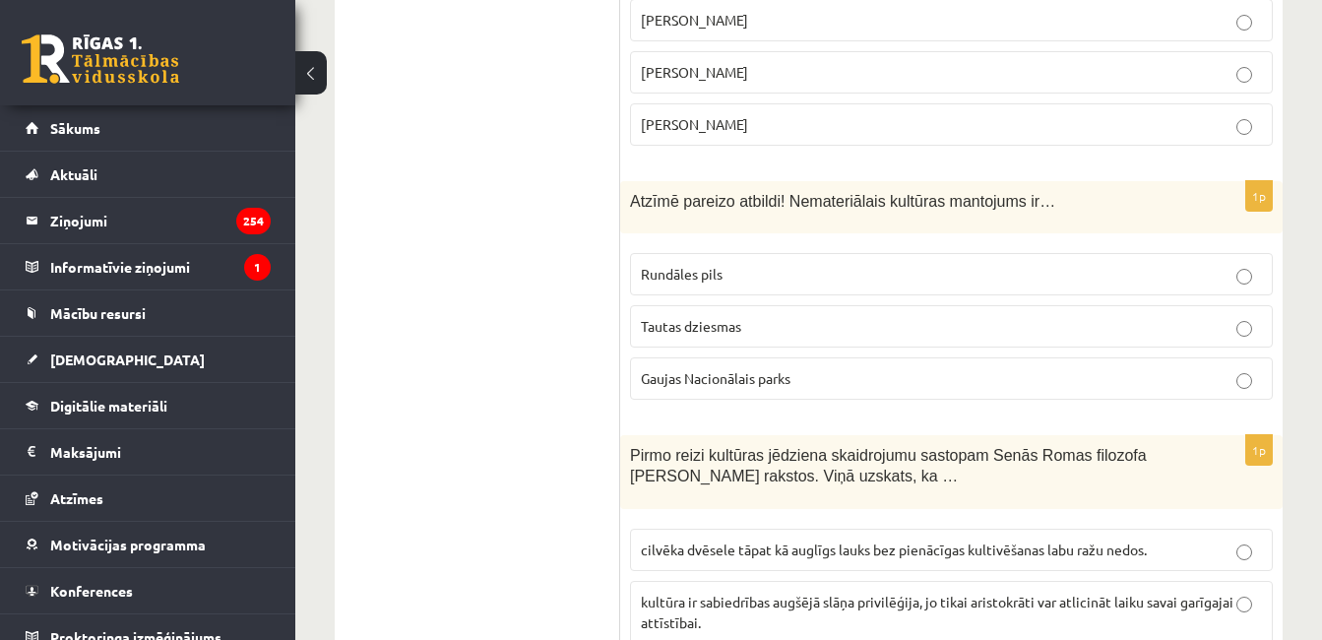
scroll to position [5612, 0]
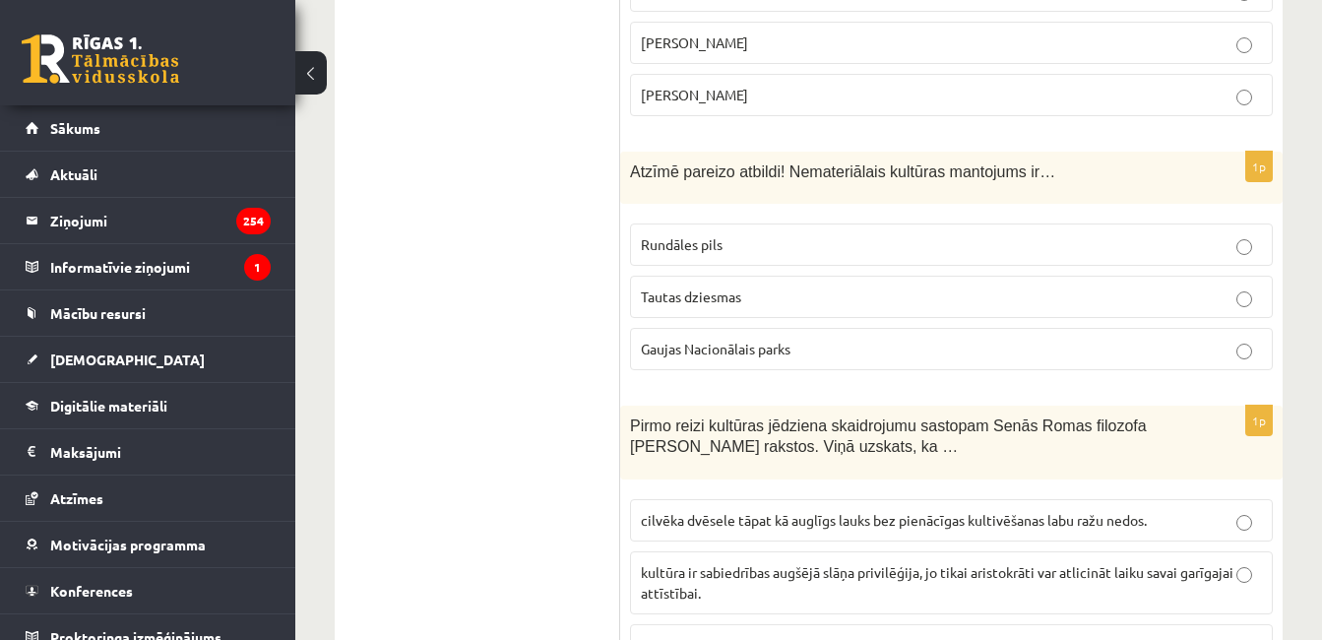
click at [1253, 286] on p "Tautas dziesmas" at bounding box center [951, 296] width 621 height 21
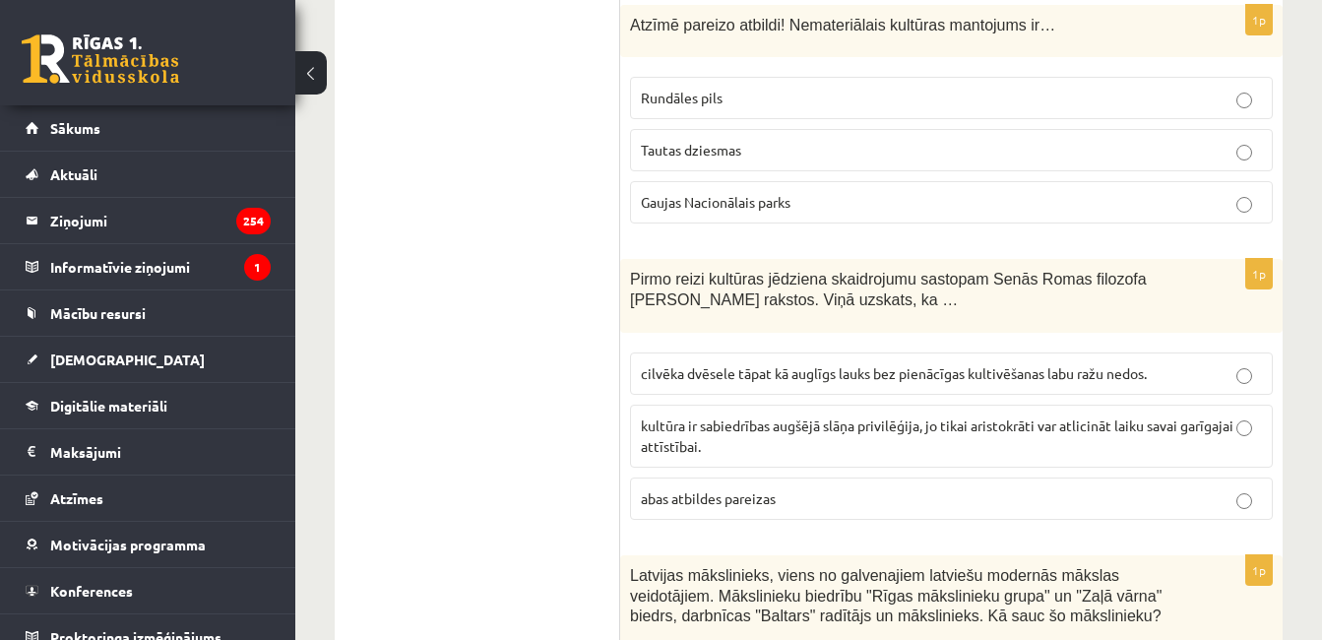
scroll to position [5774, 0]
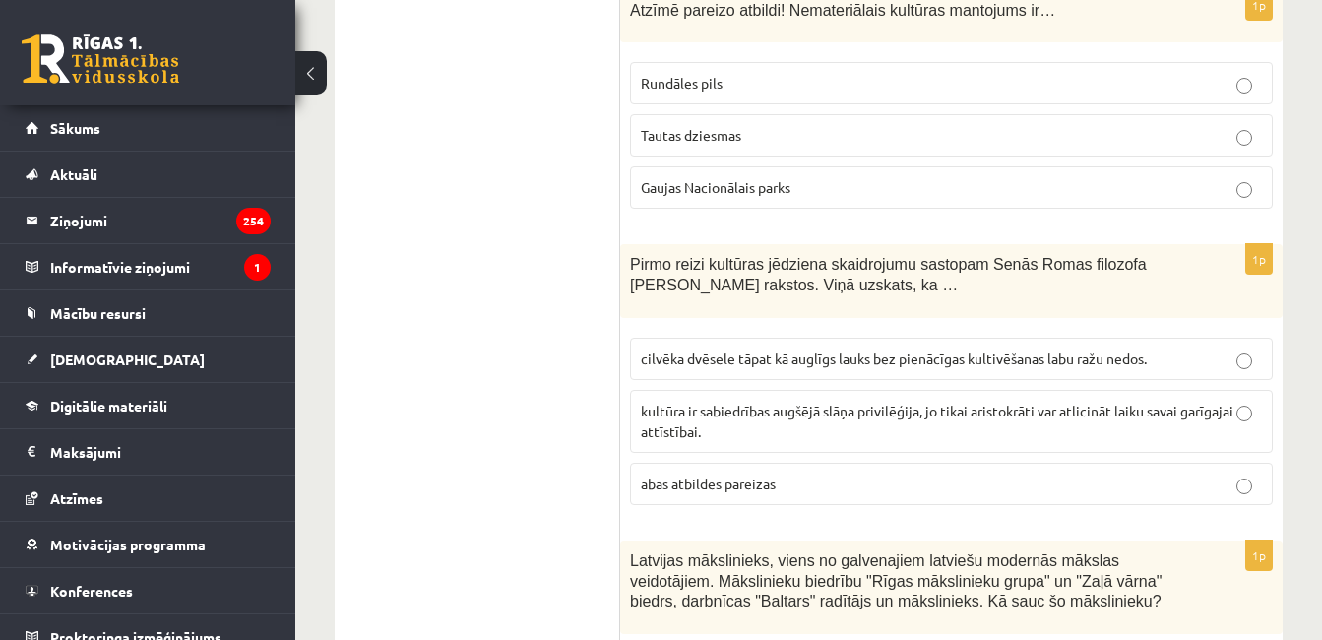
click at [1156, 348] on p "cilvēka dvēsele tāpat kā auglīgs lauks bez pienācīgas kultivēšanas labu ražu ne…" at bounding box center [951, 358] width 621 height 21
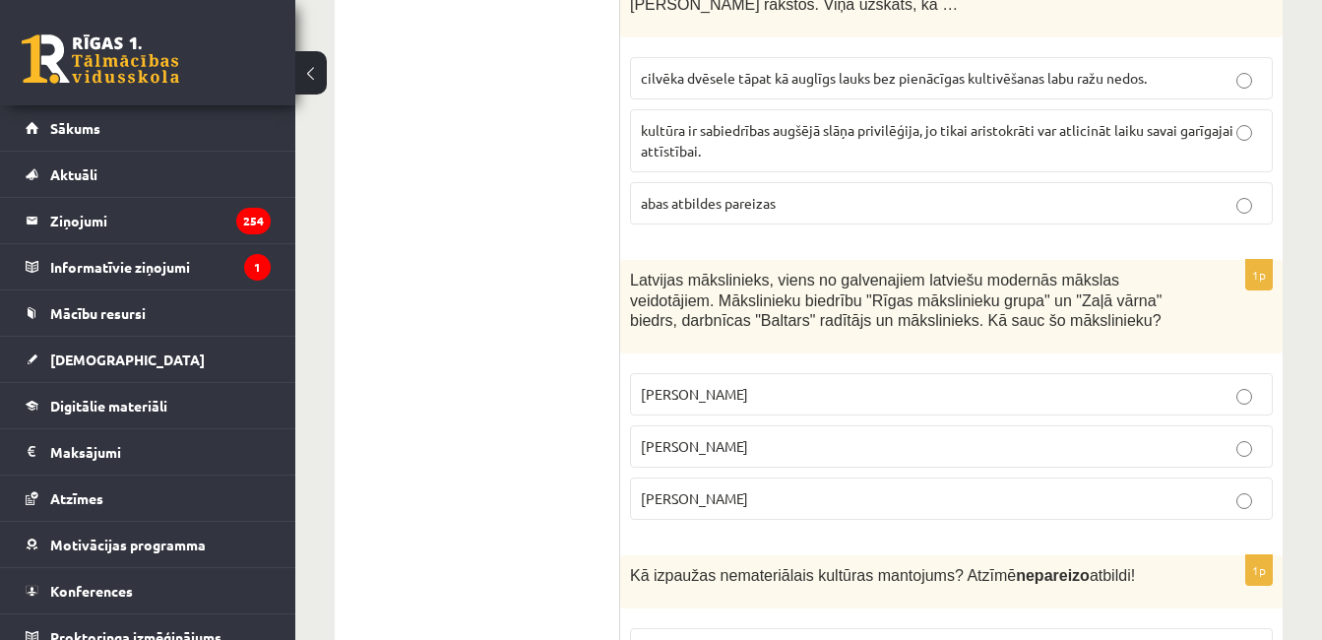
scroll to position [6069, 0]
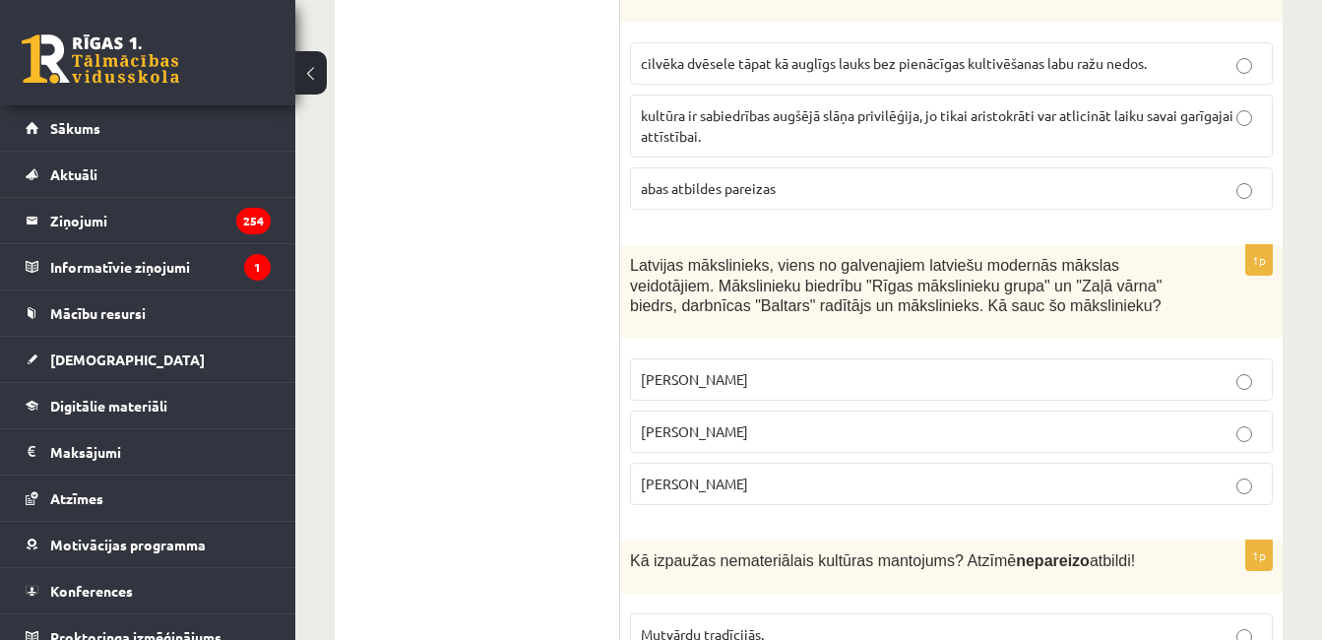
click at [1208, 421] on p "Romāns Suta" at bounding box center [951, 431] width 621 height 21
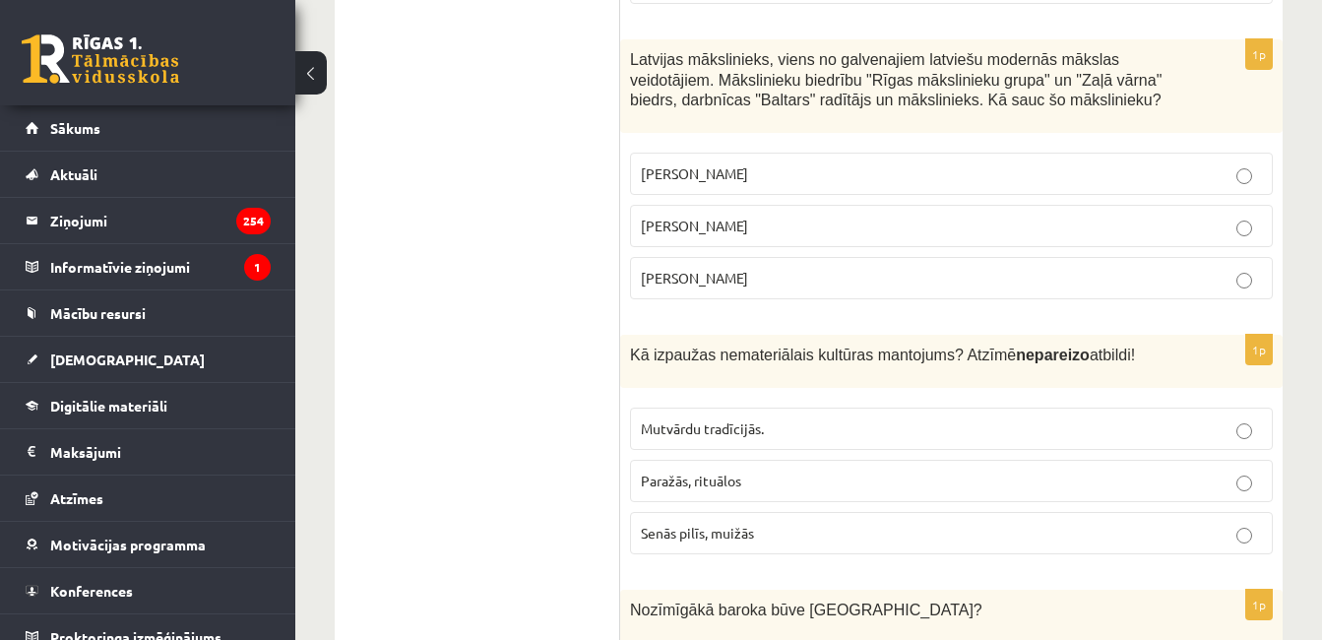
scroll to position [6290, 0]
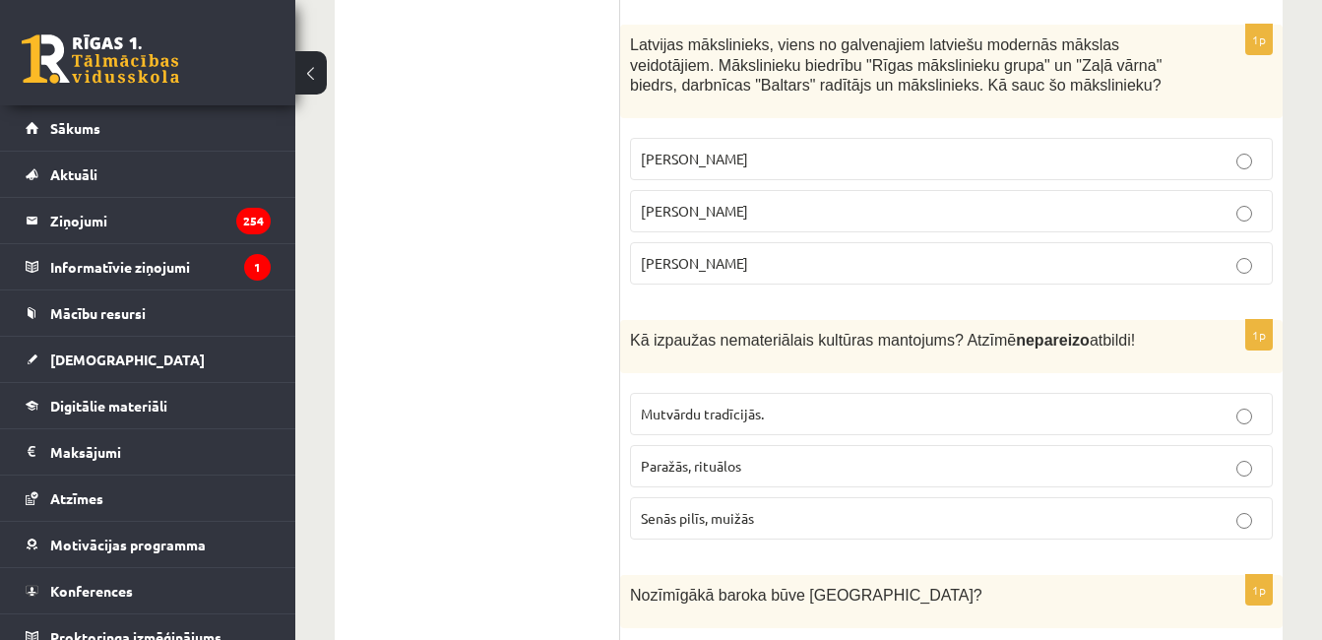
click at [1084, 508] on p "Senās pilīs, muižās" at bounding box center [951, 518] width 621 height 21
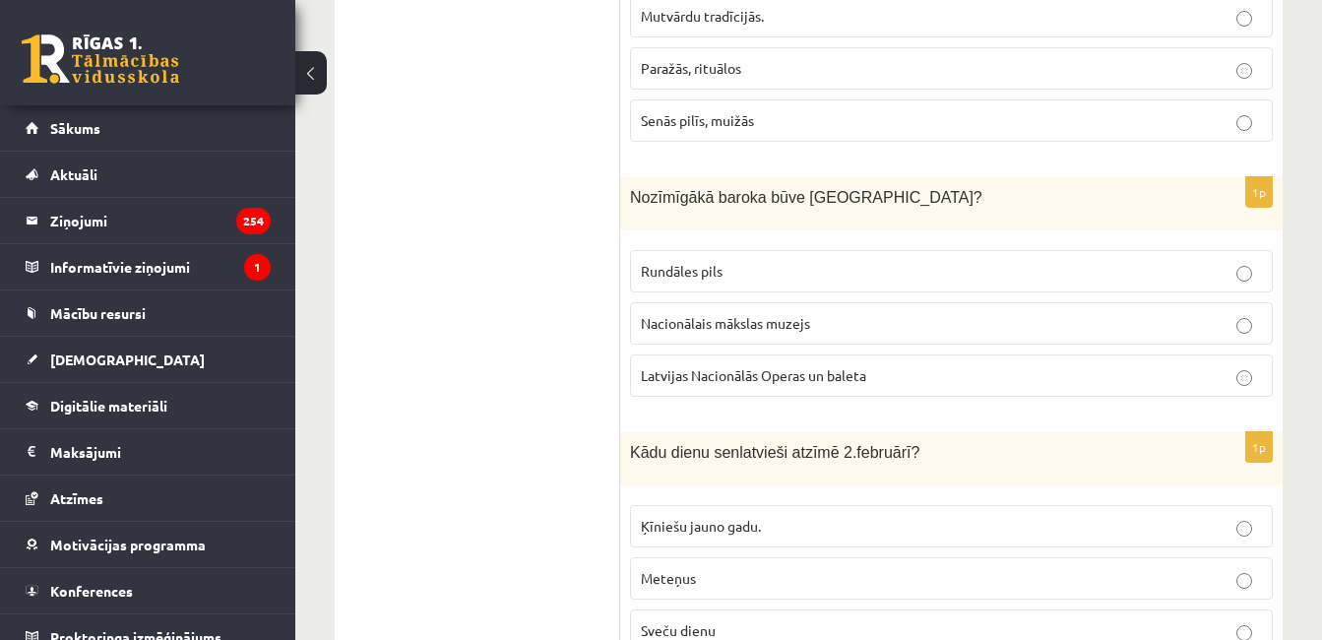
scroll to position [6702, 0]
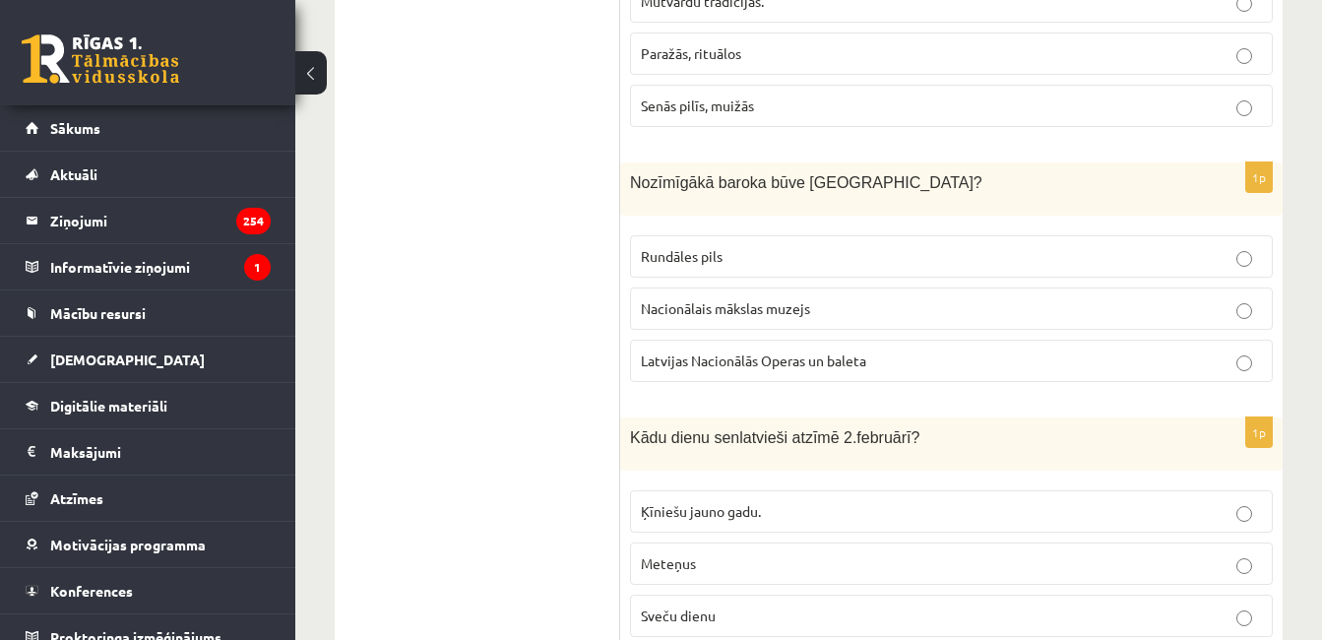
click at [968, 246] on p "Rundāles pils" at bounding box center [951, 256] width 621 height 21
click at [855, 605] on p "Sveču dienu" at bounding box center [951, 615] width 621 height 21
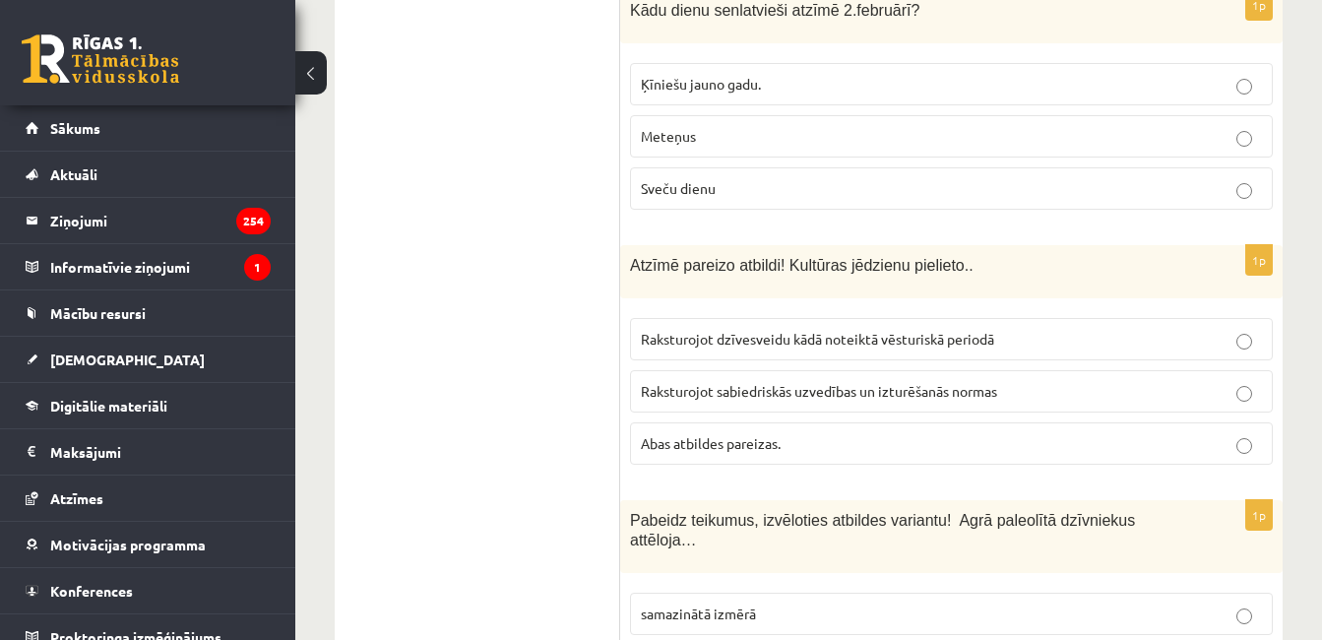
scroll to position [7248, 0]
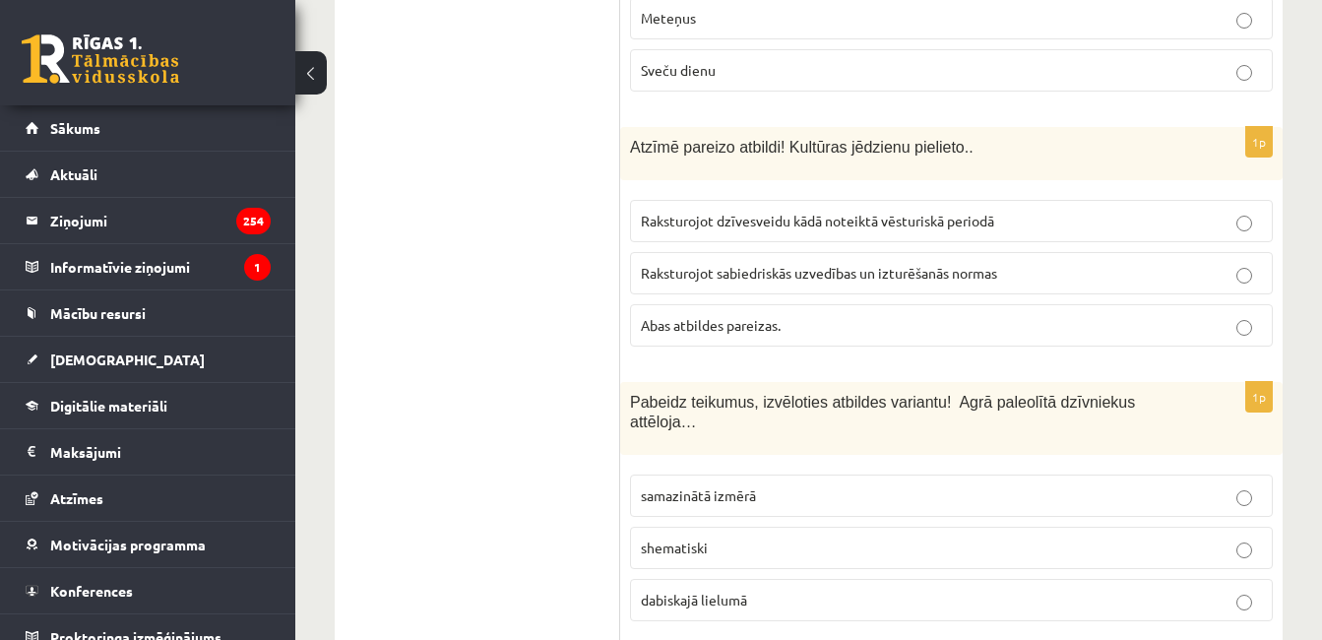
click at [1184, 315] on p "Abas atbildes pareizas." at bounding box center [951, 325] width 621 height 21
click at [833, 579] on label "dabiskajā lielumā" at bounding box center [951, 600] width 643 height 42
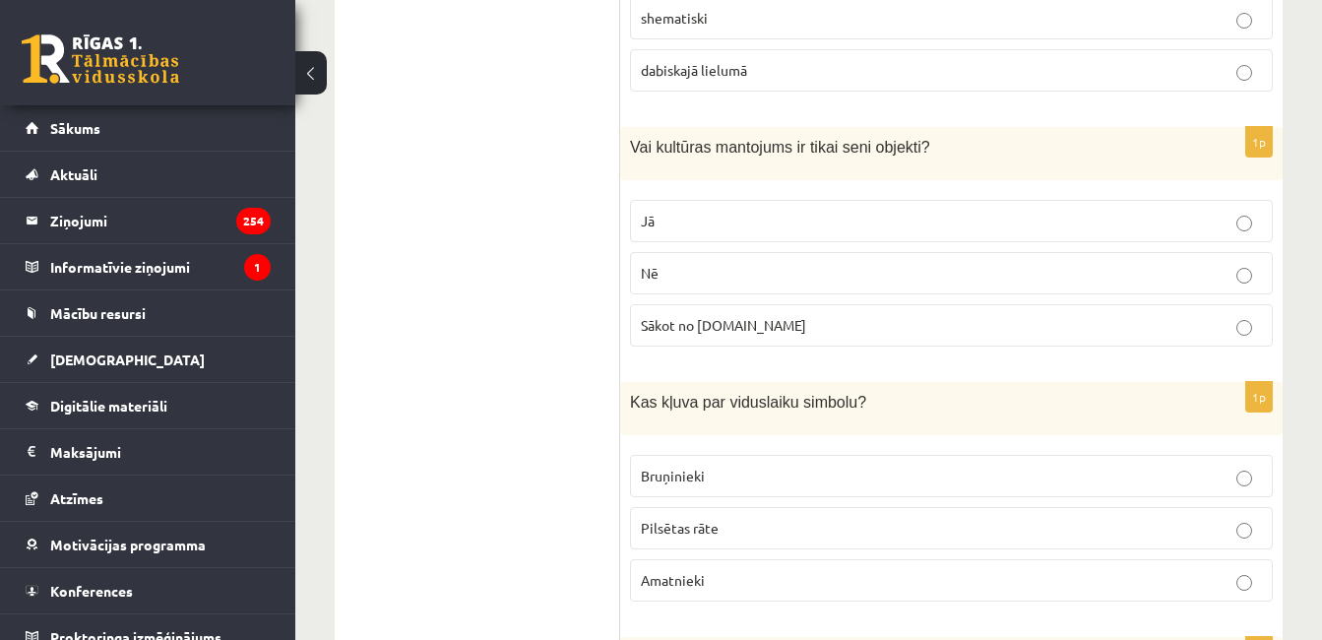
scroll to position [7792, 0]
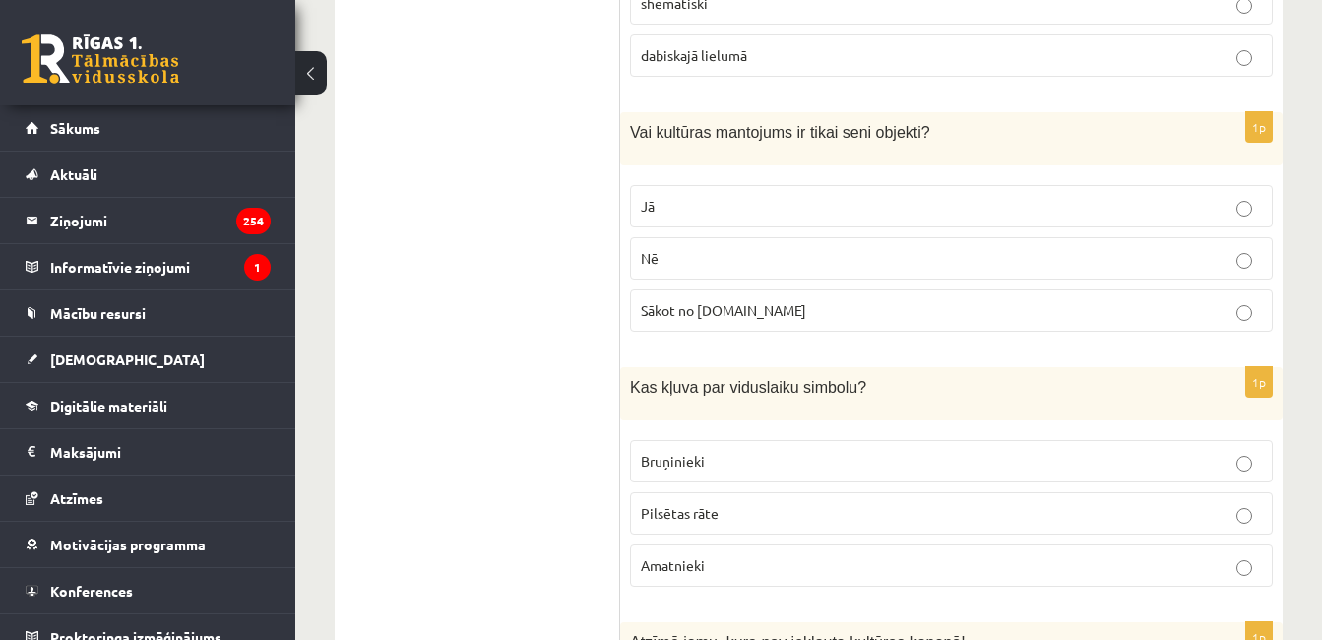
click at [1193, 248] on p "Nē" at bounding box center [951, 258] width 621 height 21
click at [1069, 451] on p "Bruņinieki" at bounding box center [951, 461] width 621 height 21
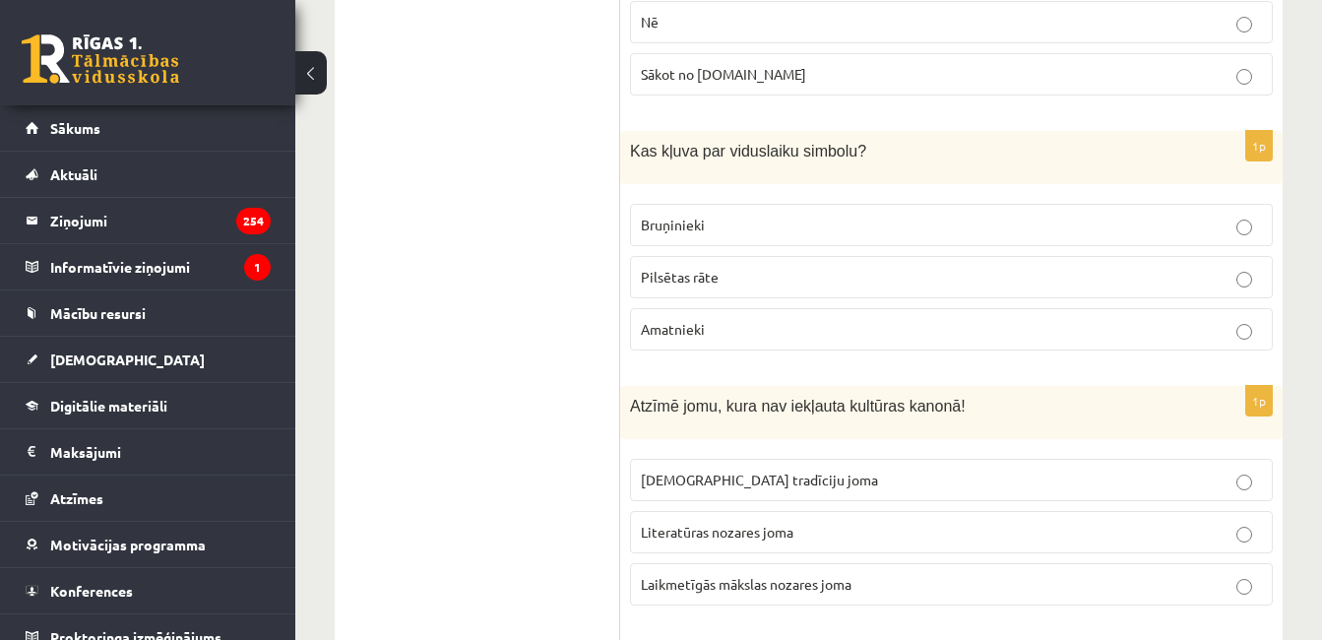
scroll to position [8145, 0]
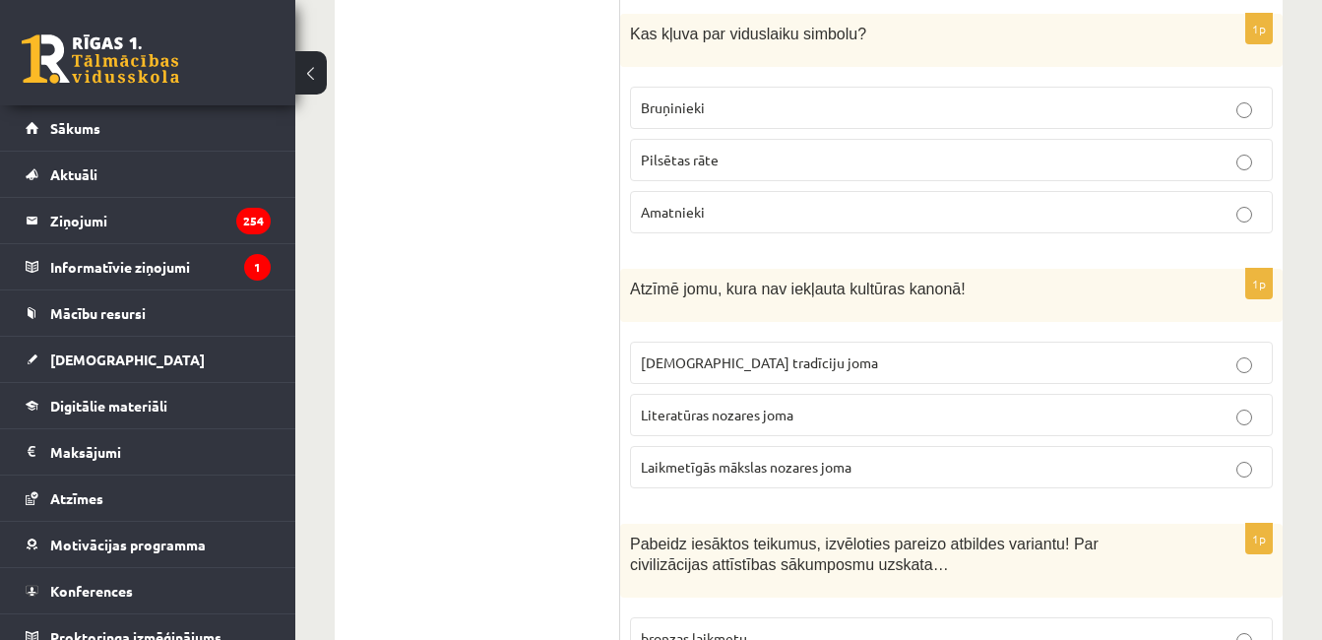
click at [856, 394] on label "Literatūras nozares joma" at bounding box center [951, 415] width 643 height 42
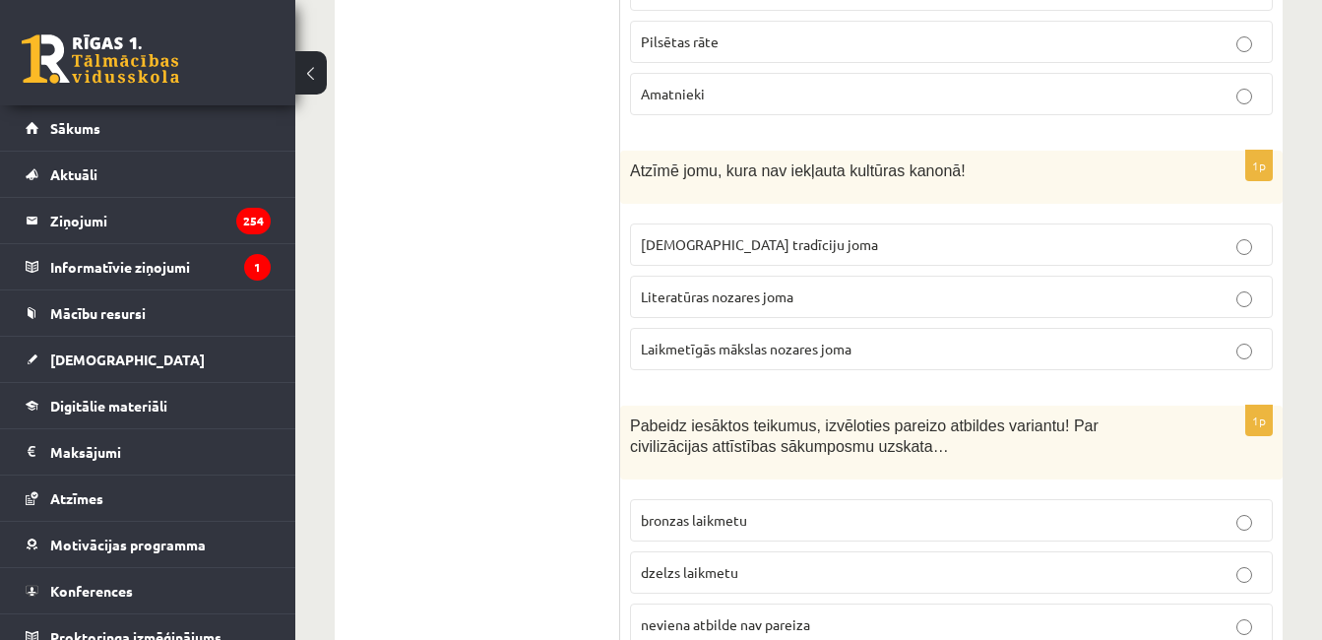
click at [790, 603] on label "neviena atbilde nav pareiza" at bounding box center [951, 624] width 643 height 42
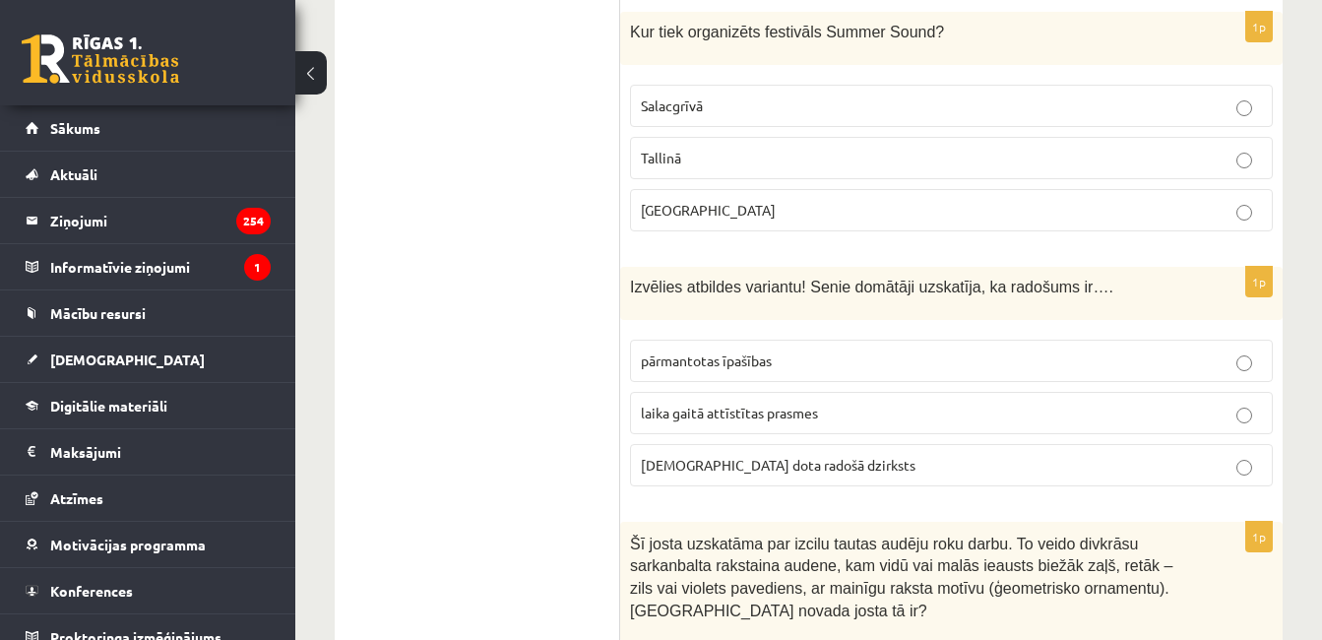
scroll to position [0, 0]
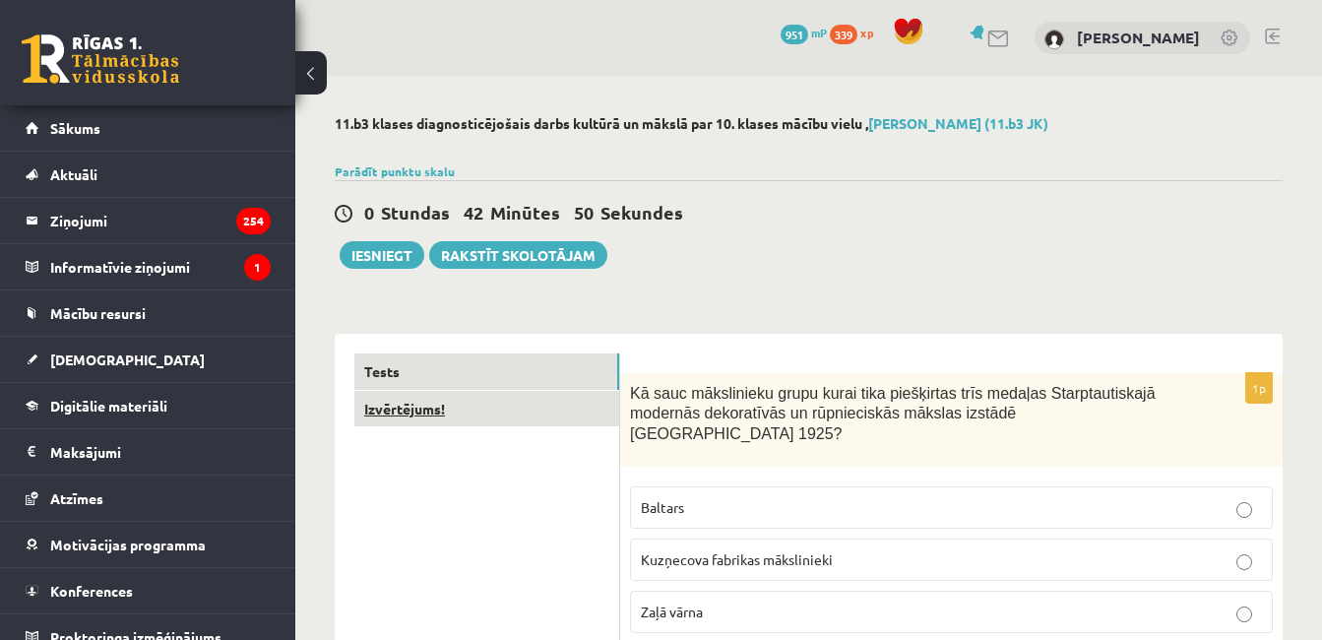
click at [486, 417] on link "Izvērtējums!" at bounding box center [486, 409] width 265 height 36
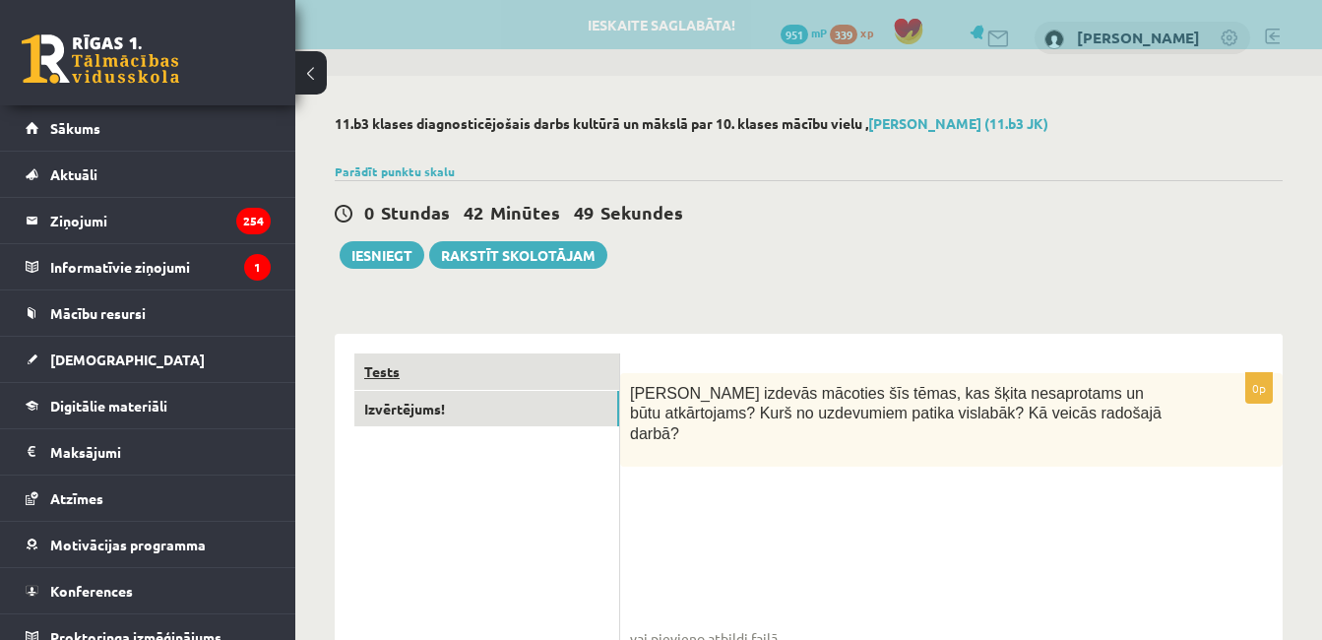
click at [461, 368] on link "Tests" at bounding box center [486, 371] width 265 height 36
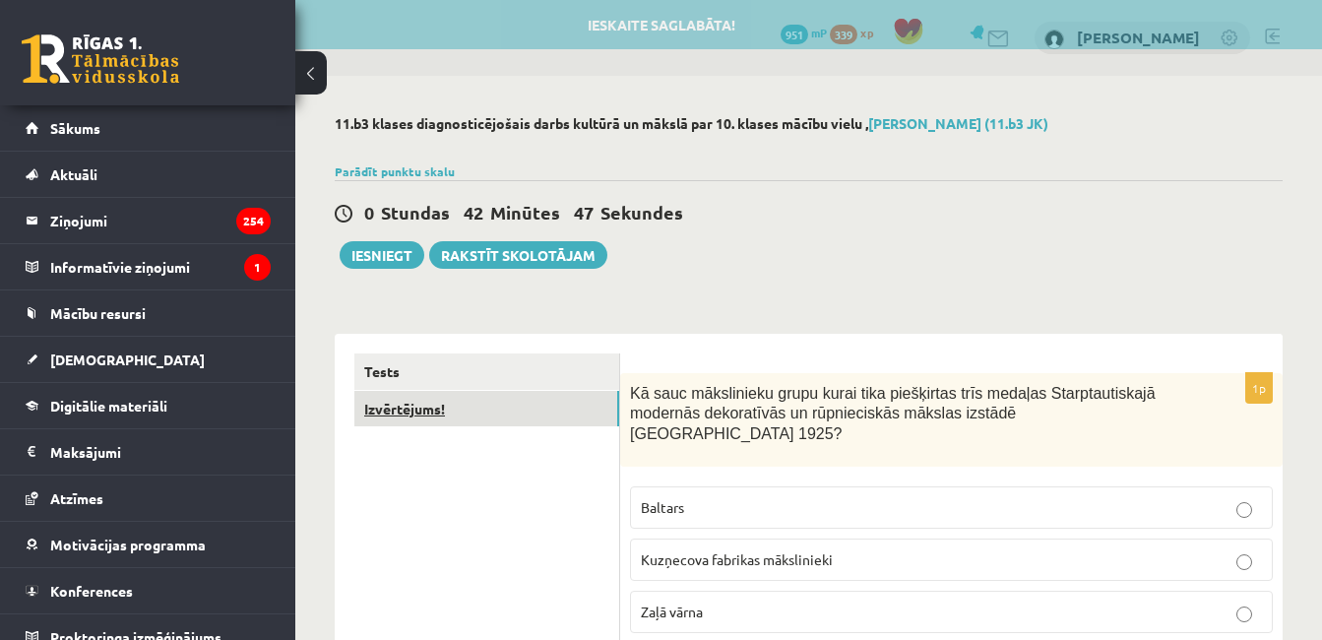
click at [471, 424] on link "Izvērtējums!" at bounding box center [486, 409] width 265 height 36
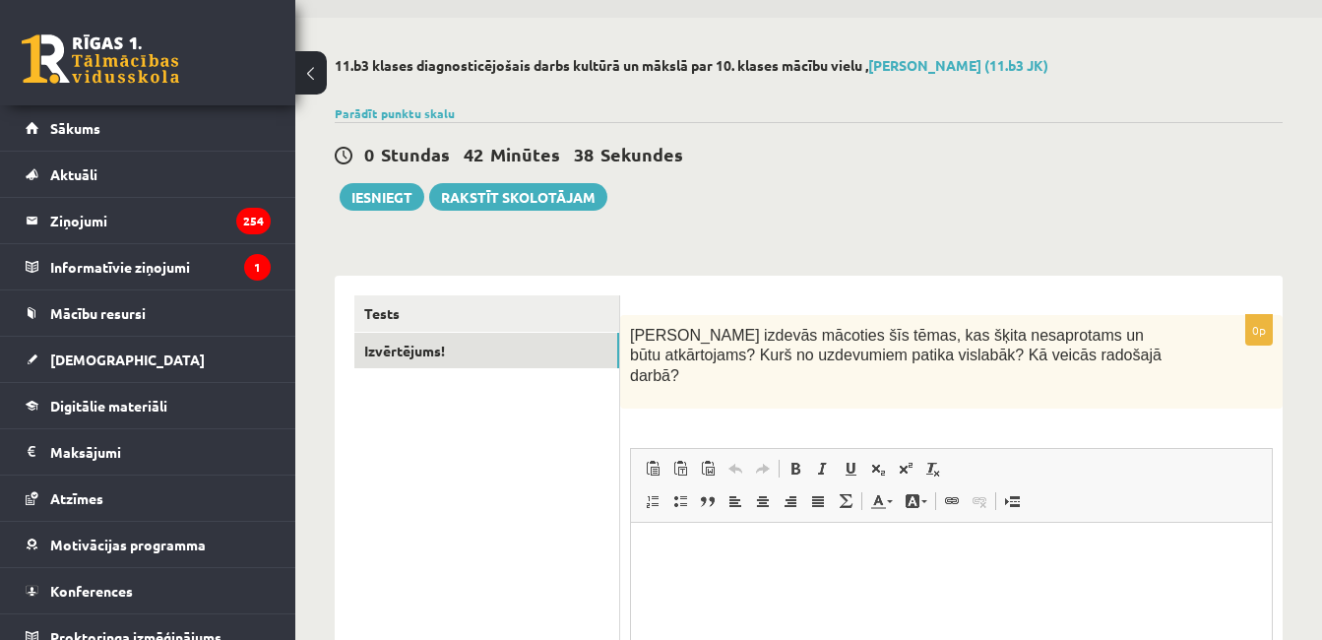
scroll to position [87, 0]
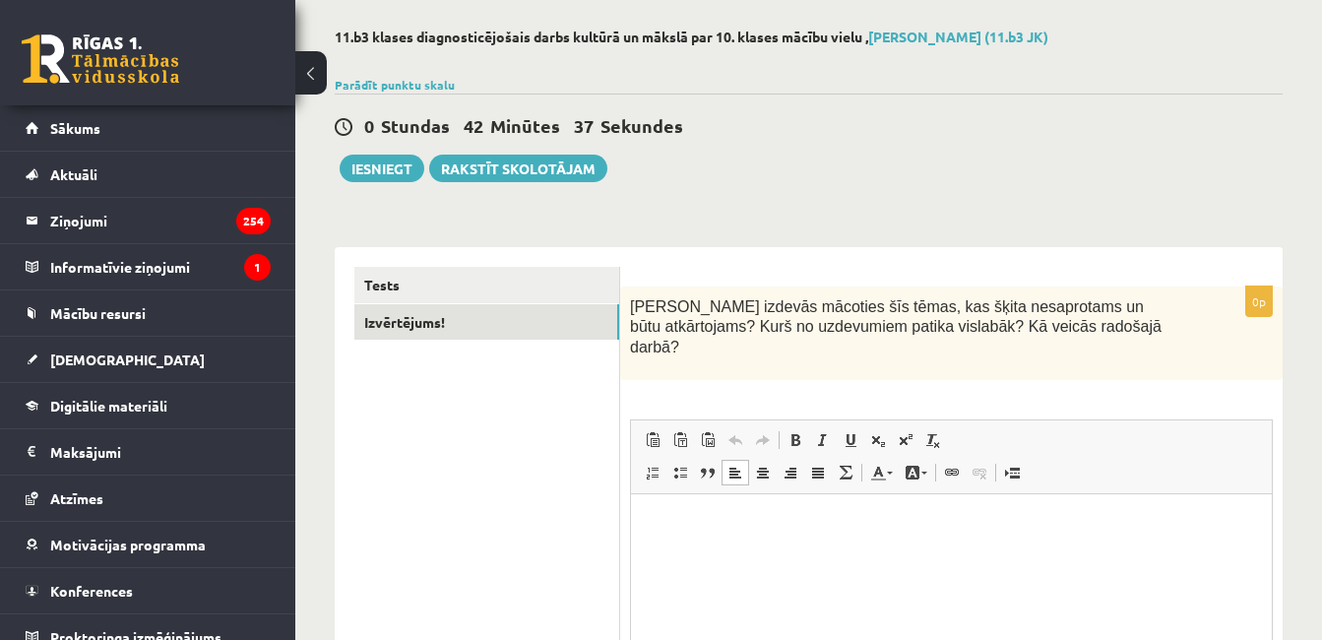
click at [774, 524] on p "Editor, wiswyg-editor-user-answer-47433913984260" at bounding box center [952, 523] width 602 height 21
click at [395, 169] on button "Iesniegt" at bounding box center [382, 169] width 85 height 28
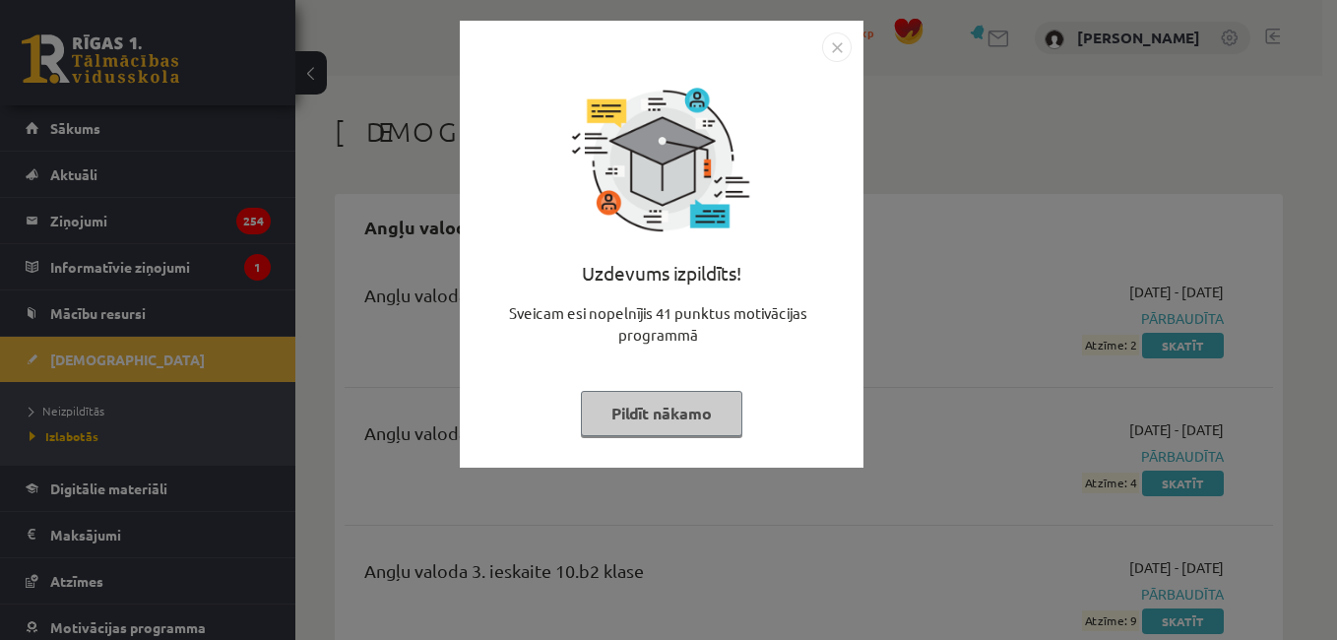
click at [840, 52] on img "Close" at bounding box center [837, 47] width 30 height 30
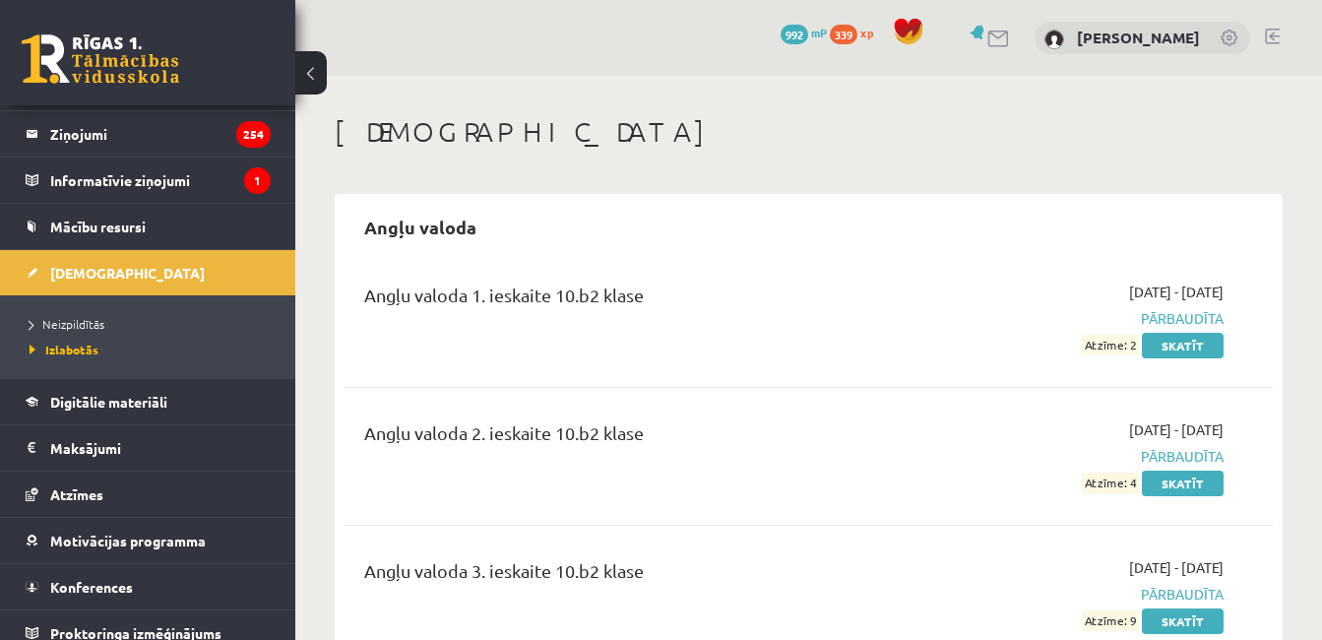
scroll to position [91, 0]
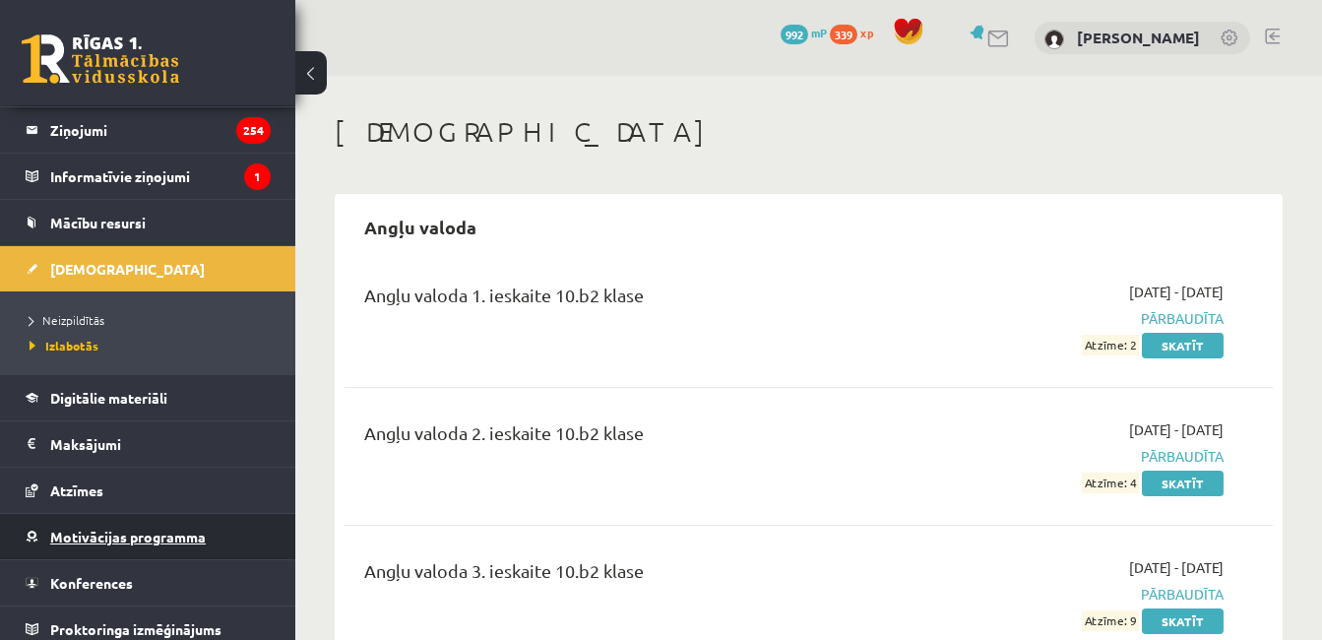
click at [180, 536] on span "Motivācijas programma" at bounding box center [128, 537] width 156 height 18
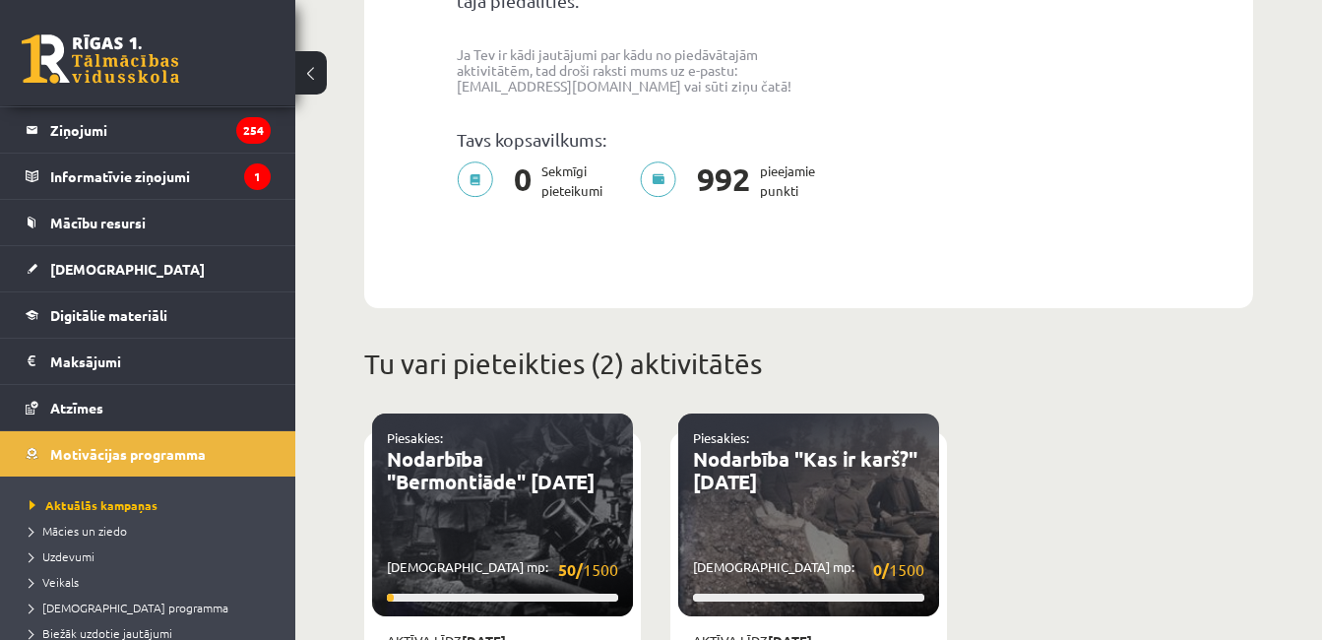
scroll to position [276, 0]
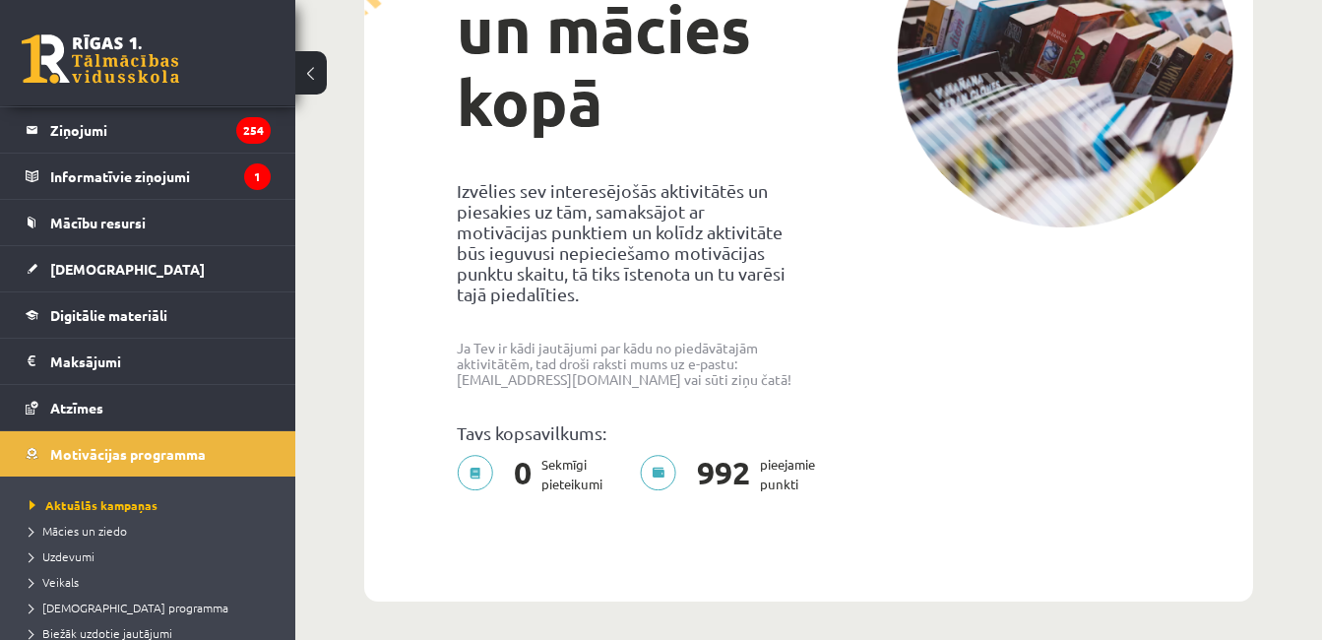
click at [662, 456] on p "992 pieejamie punkti" at bounding box center [733, 474] width 187 height 39
click at [760, 473] on p "992 pieejamie punkti" at bounding box center [733, 474] width 187 height 39
click at [780, 462] on p "992 pieejamie punkti" at bounding box center [733, 474] width 187 height 39
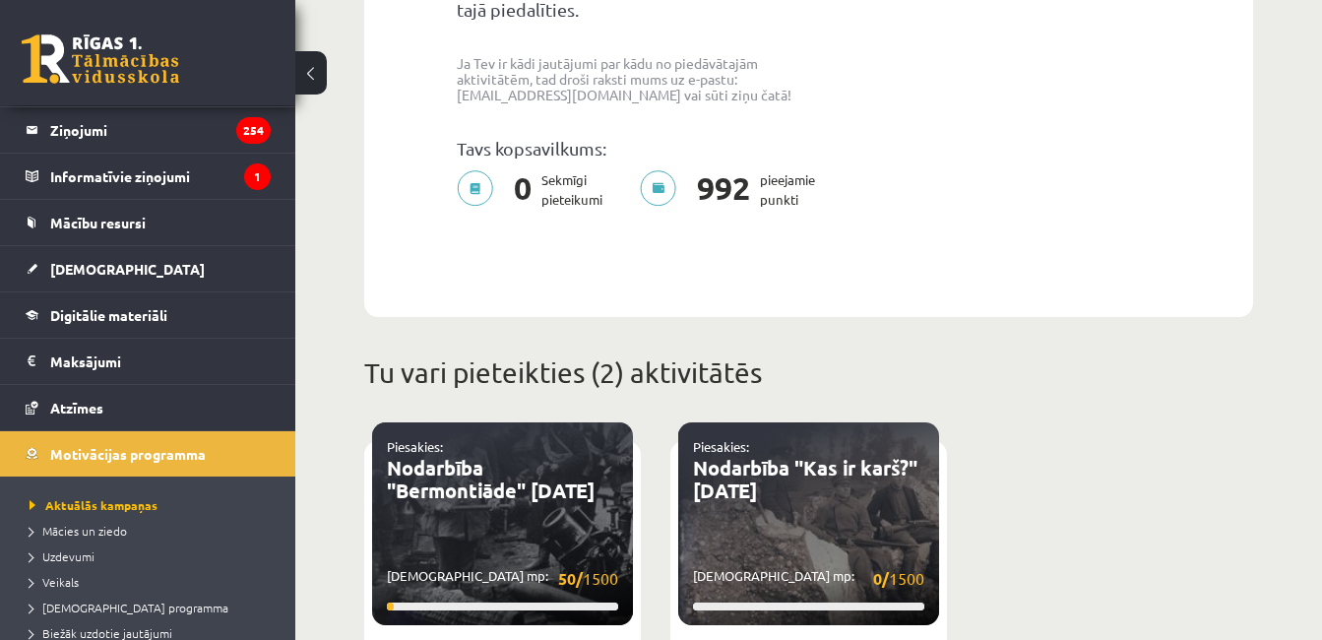
scroll to position [550, 0]
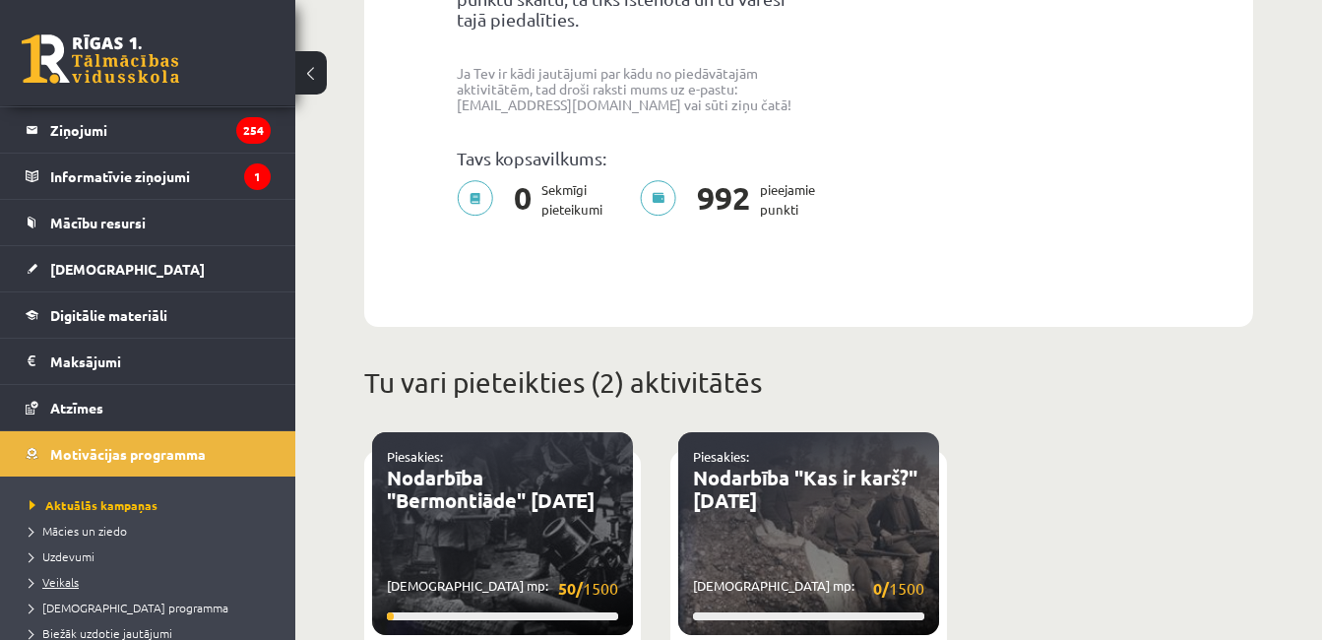
click at [64, 578] on span "Veikals" at bounding box center [54, 582] width 49 height 16
